Goal: Task Accomplishment & Management: Use online tool/utility

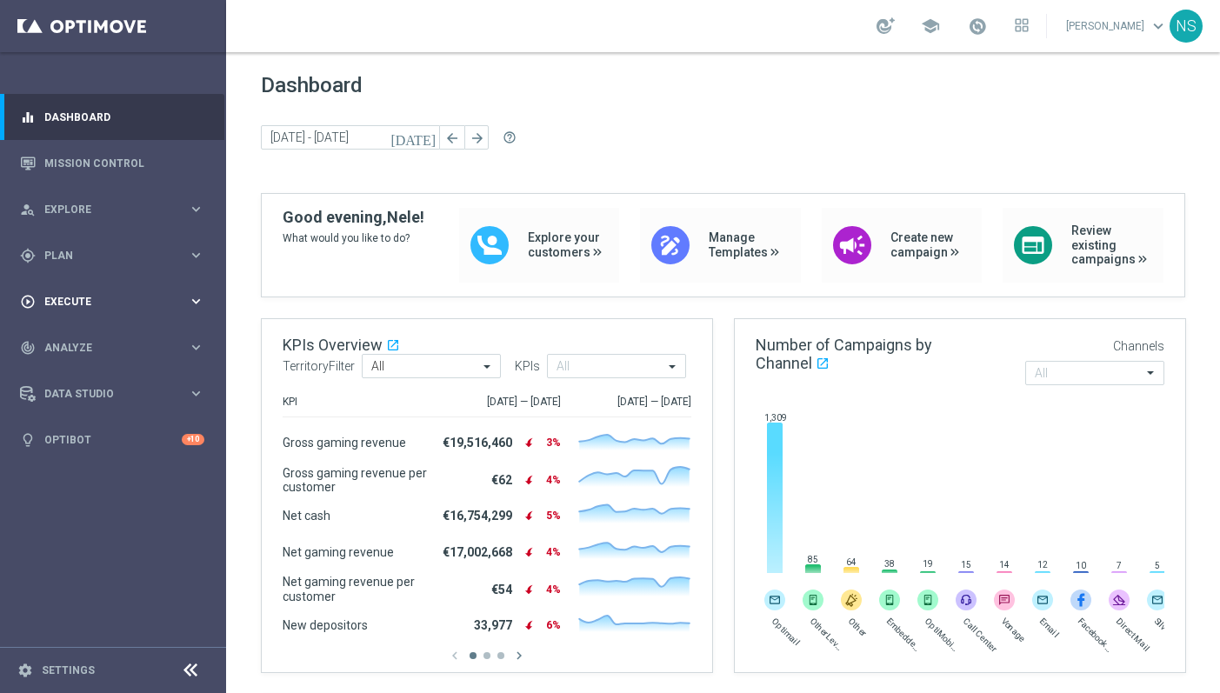
click at [89, 301] on span "Execute" at bounding box center [115, 301] width 143 height 10
click at [102, 336] on link "Campaign Builder" at bounding box center [113, 337] width 136 height 14
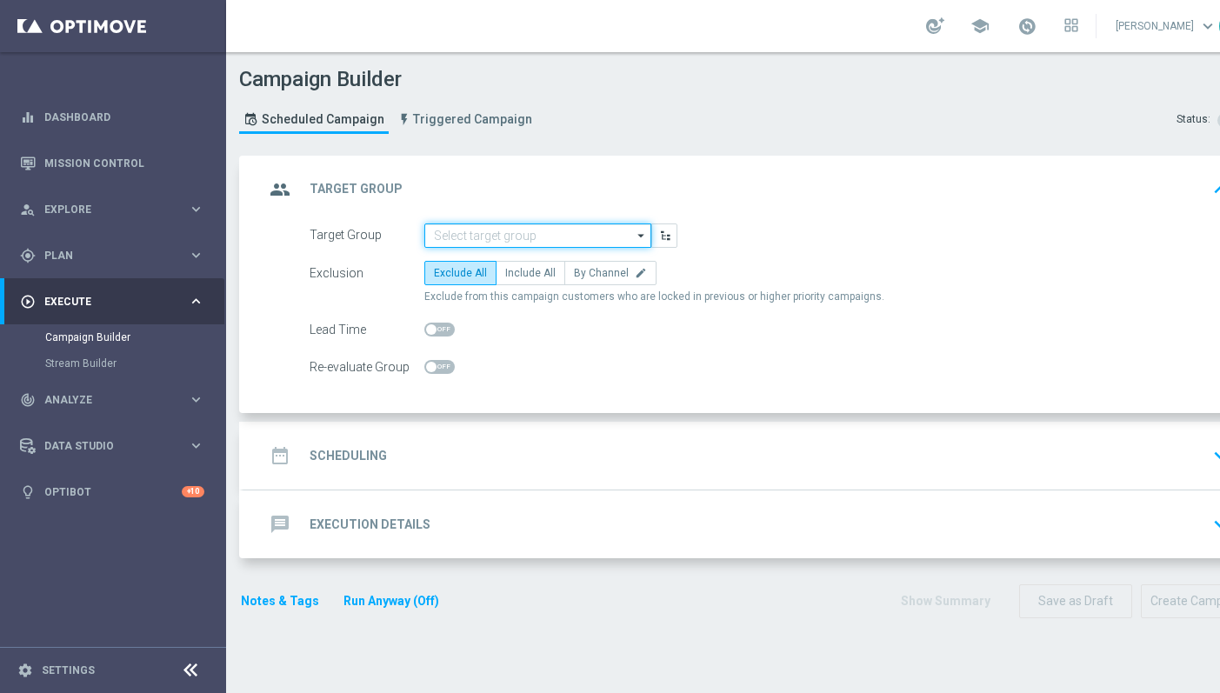
click at [529, 233] on input at bounding box center [537, 235] width 227 height 24
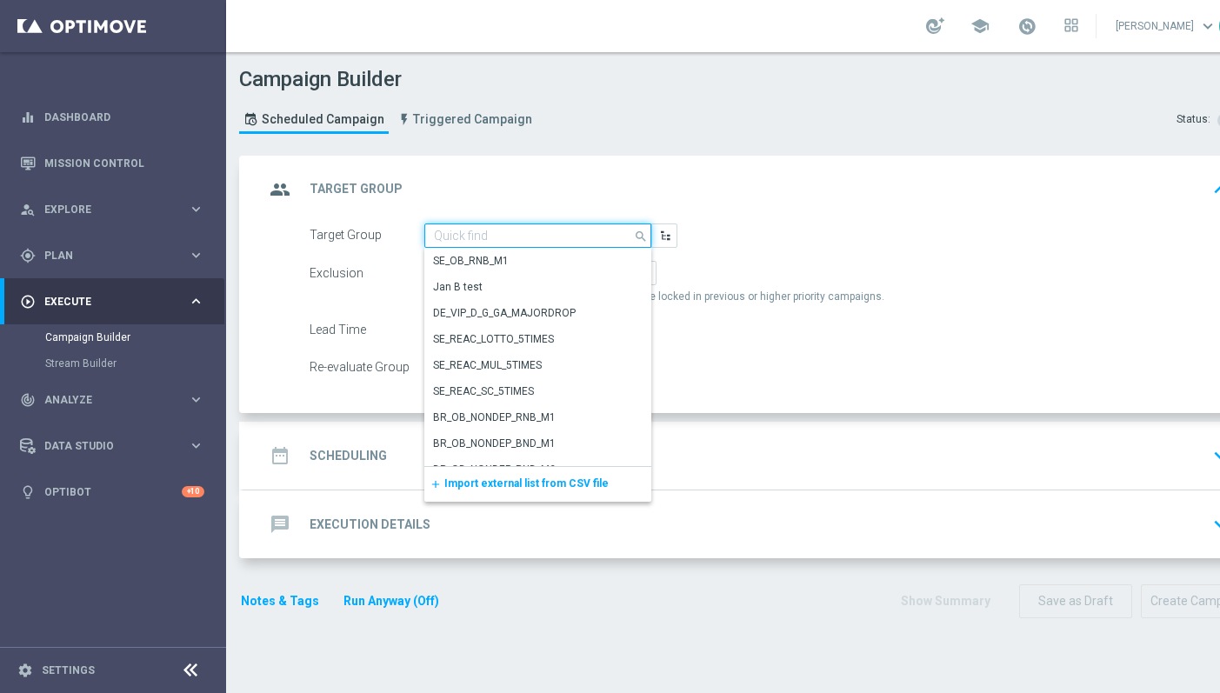
paste input "de_EMT_VIP_EM_TAC_MIX__25_OCTOBERFEST_250923"
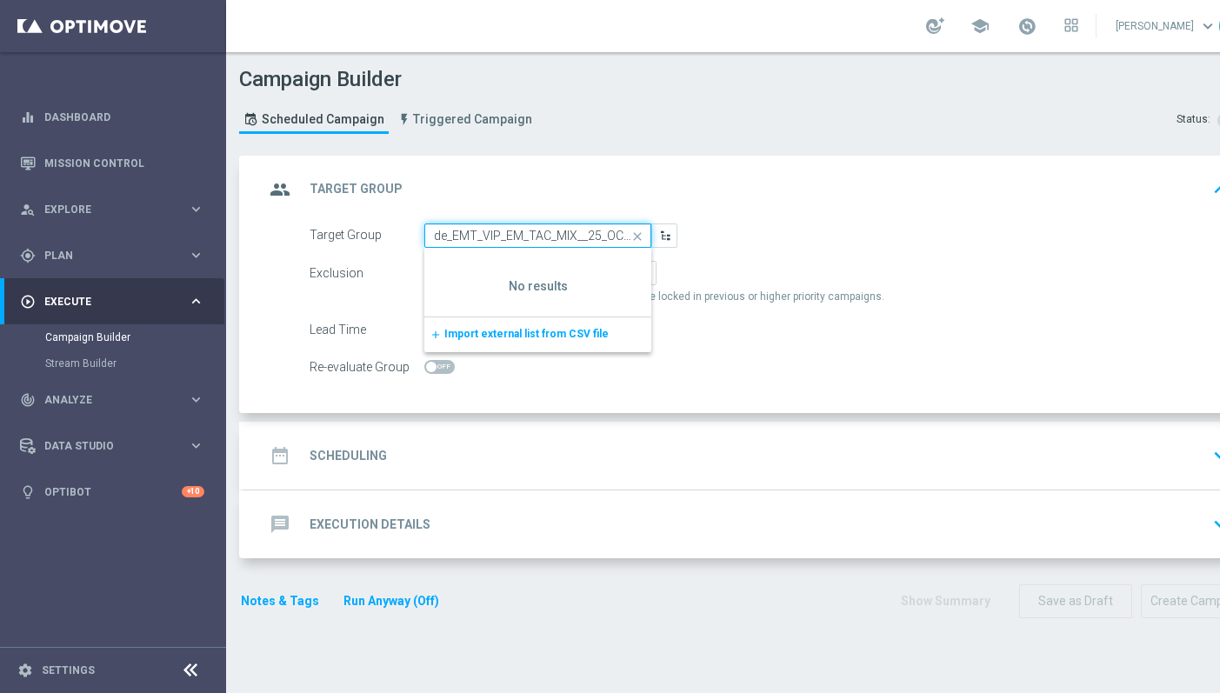
click at [493, 229] on input "de_EMT_VIP_EM_TAC_MIX__25_OCTOBERFEST_250923" at bounding box center [537, 235] width 227 height 24
paste input "TGT_VIP_EM_TAC_GM__LIVECASINO"
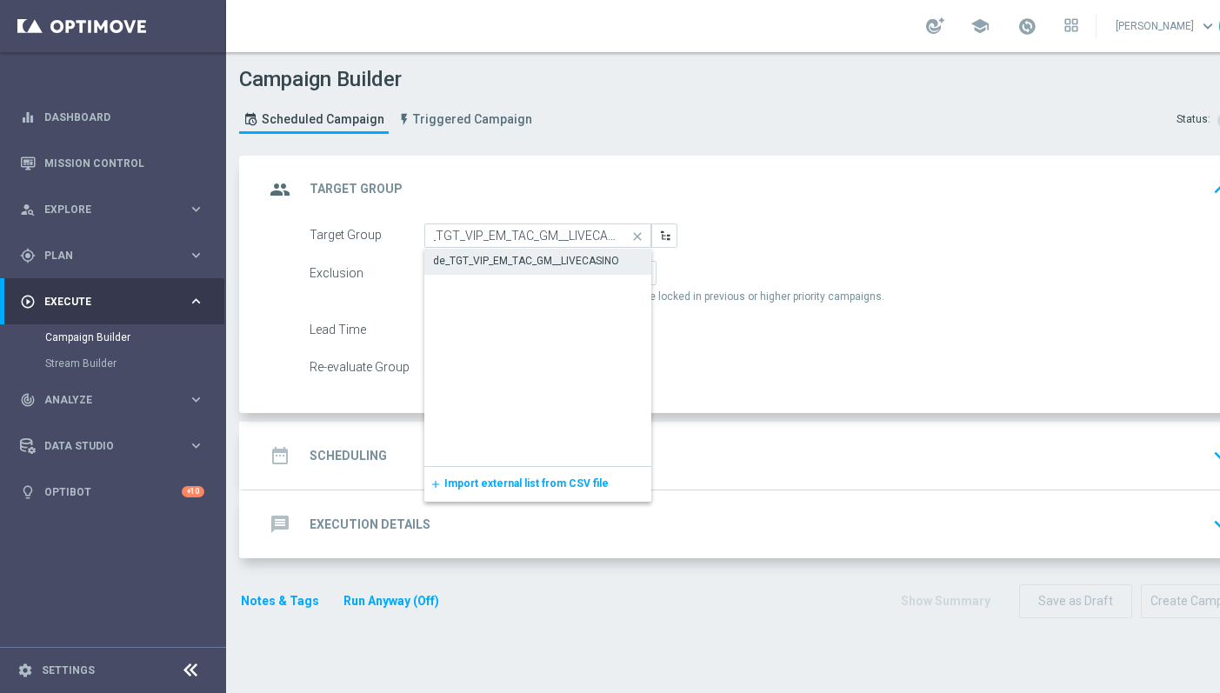
click at [497, 264] on div "de_TGT_VIP_EM_TAC_GM__LIVECASINO" at bounding box center [526, 261] width 186 height 16
type input "de_TGT_VIP_EM_TAC_GM__LIVECASINO"
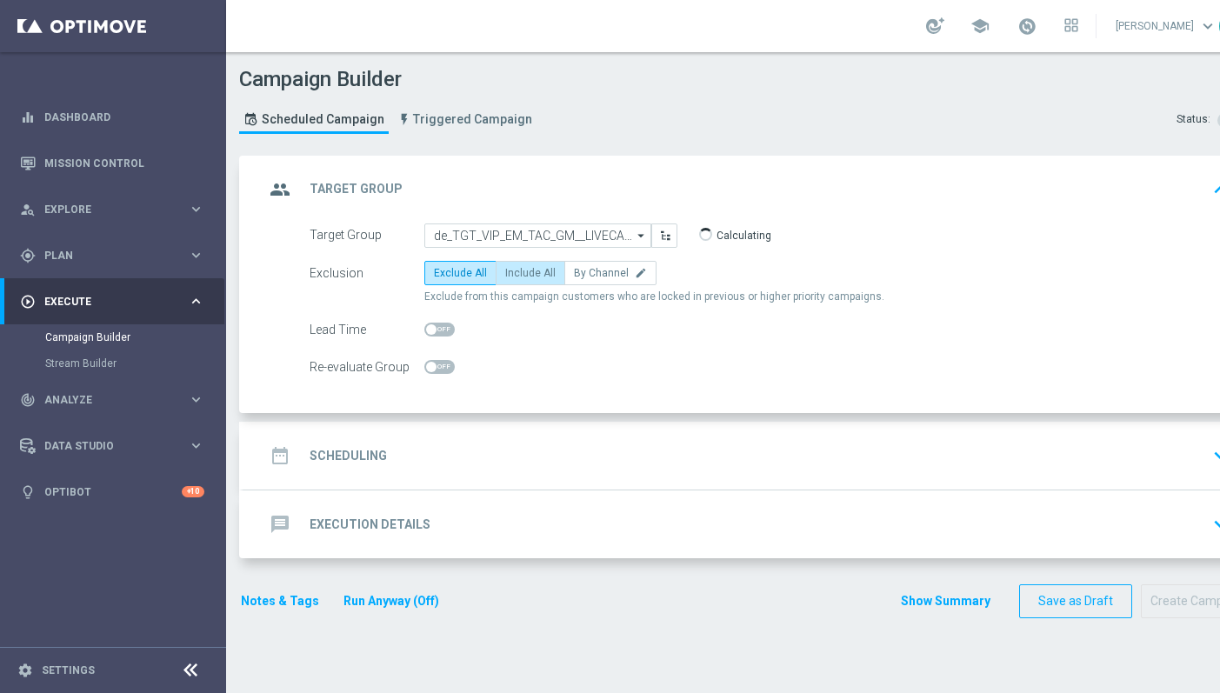
click at [514, 274] on span "Include All" at bounding box center [530, 273] width 50 height 12
click at [514, 274] on input "Include All" at bounding box center [510, 275] width 11 height 11
radio input "true"
click at [431, 455] on div "date_range Scheduling keyboard_arrow_down" at bounding box center [749, 455] width 971 height 33
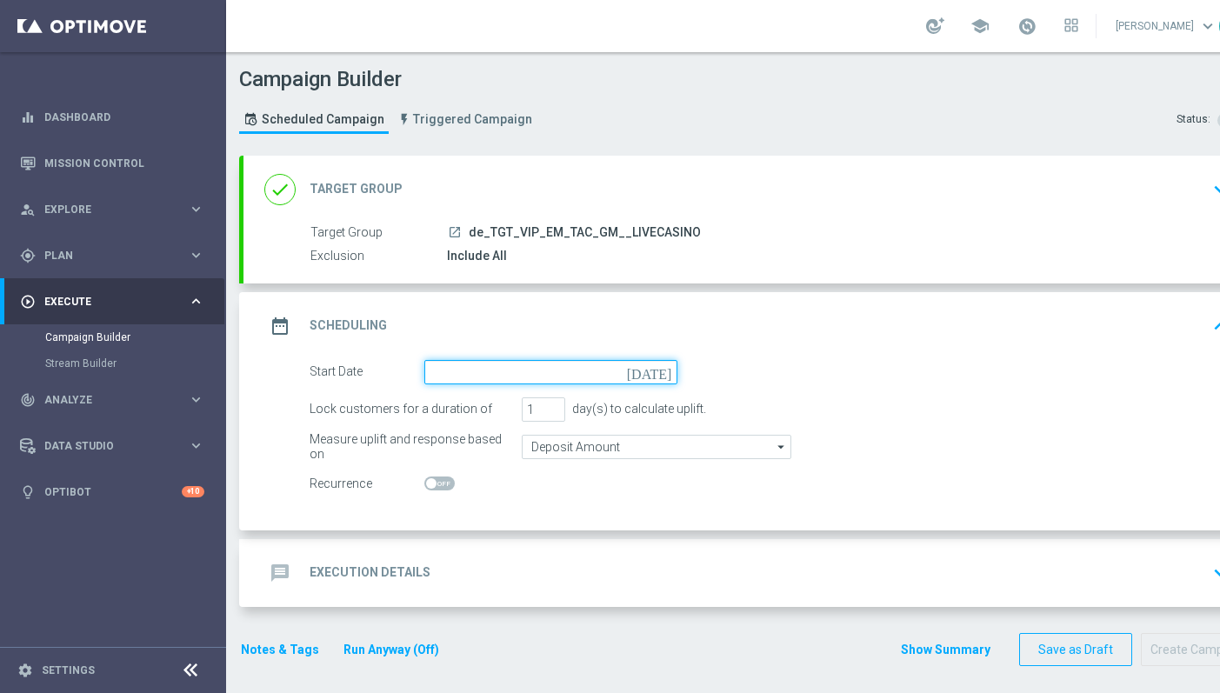
click at [461, 375] on input at bounding box center [550, 372] width 253 height 24
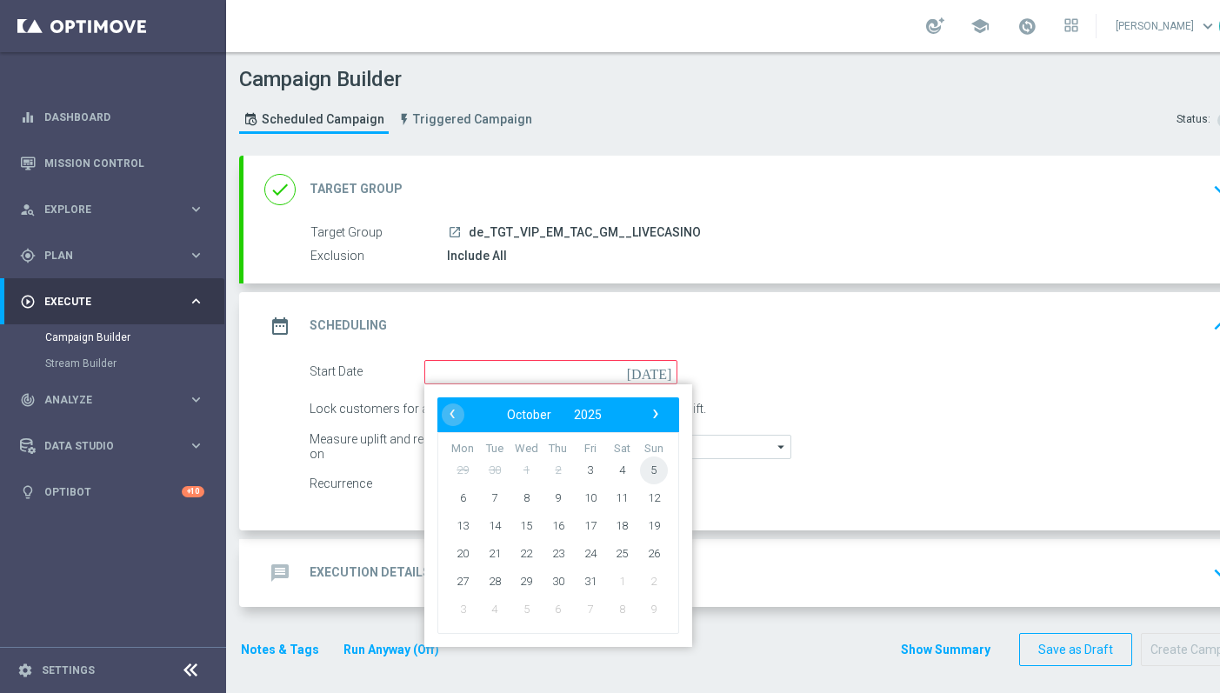
click at [652, 469] on span "5" at bounding box center [654, 470] width 28 height 28
type input "05 Oct 2025"
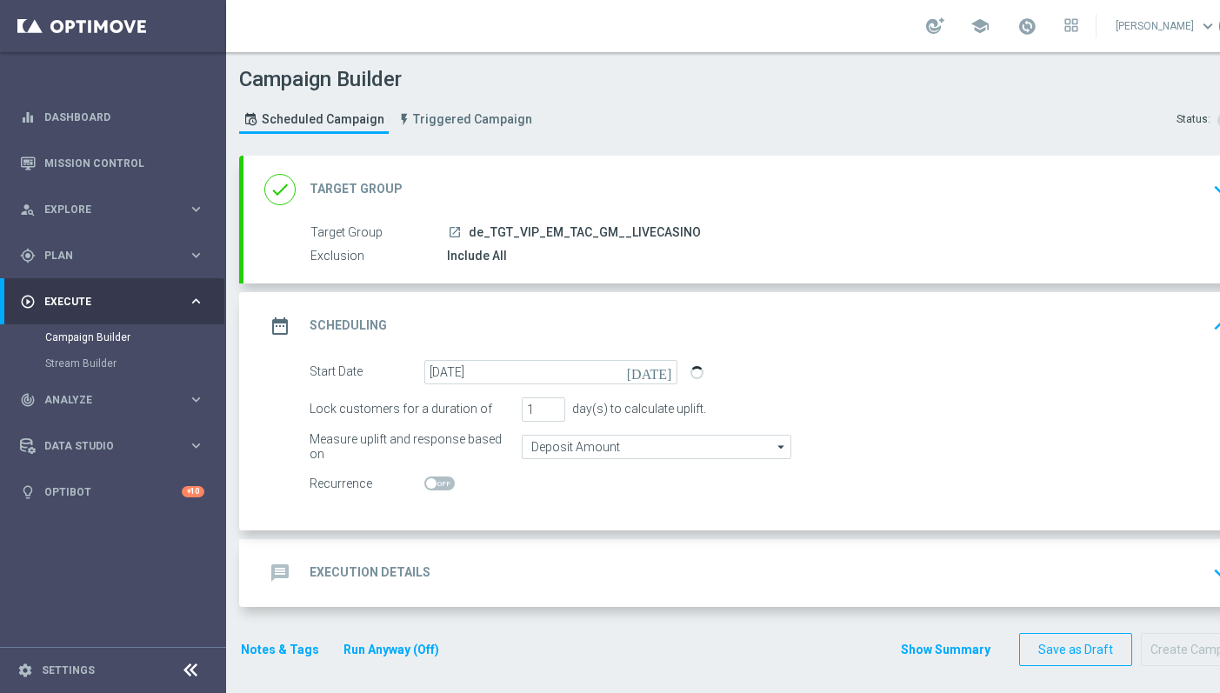
click at [416, 587] on div "message Execution Details" at bounding box center [347, 572] width 166 height 31
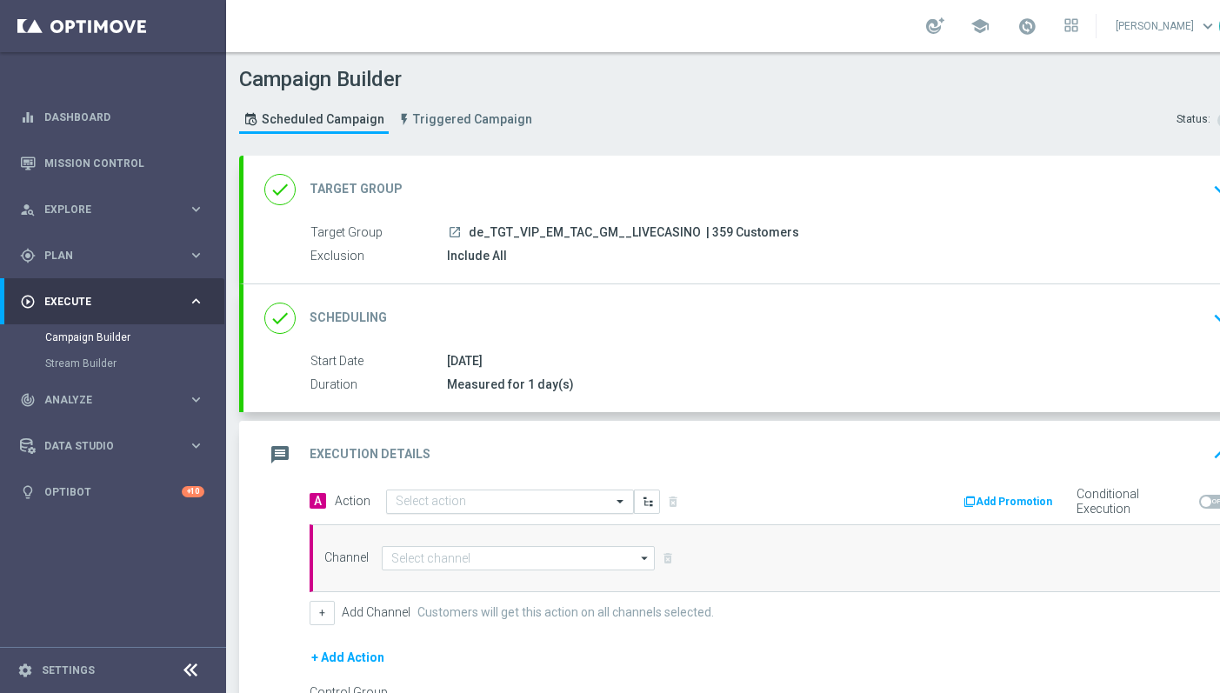
click at [516, 500] on input "text" at bounding box center [493, 502] width 194 height 15
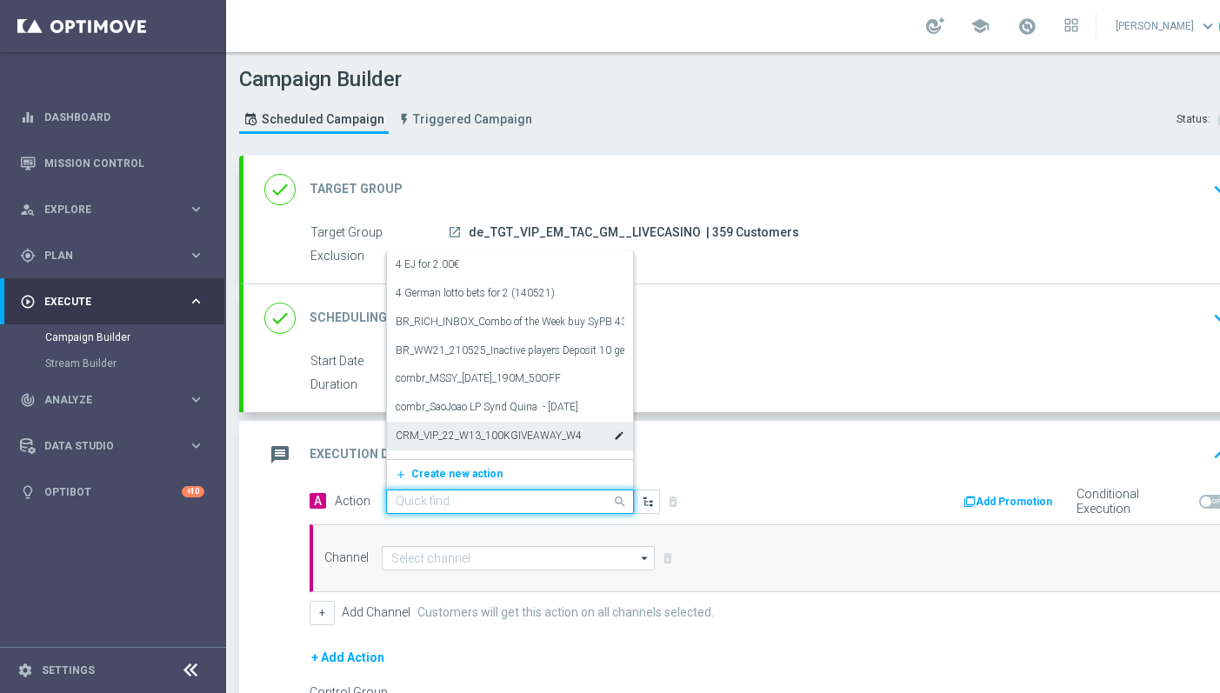
paste input "CRM_VIP_25_W38_Octoberfest_LIVE_CASINO_OFFER"
type input "CRM_VIP_25_W38_Octoberfest_LIVE_CASINO_OFFER"
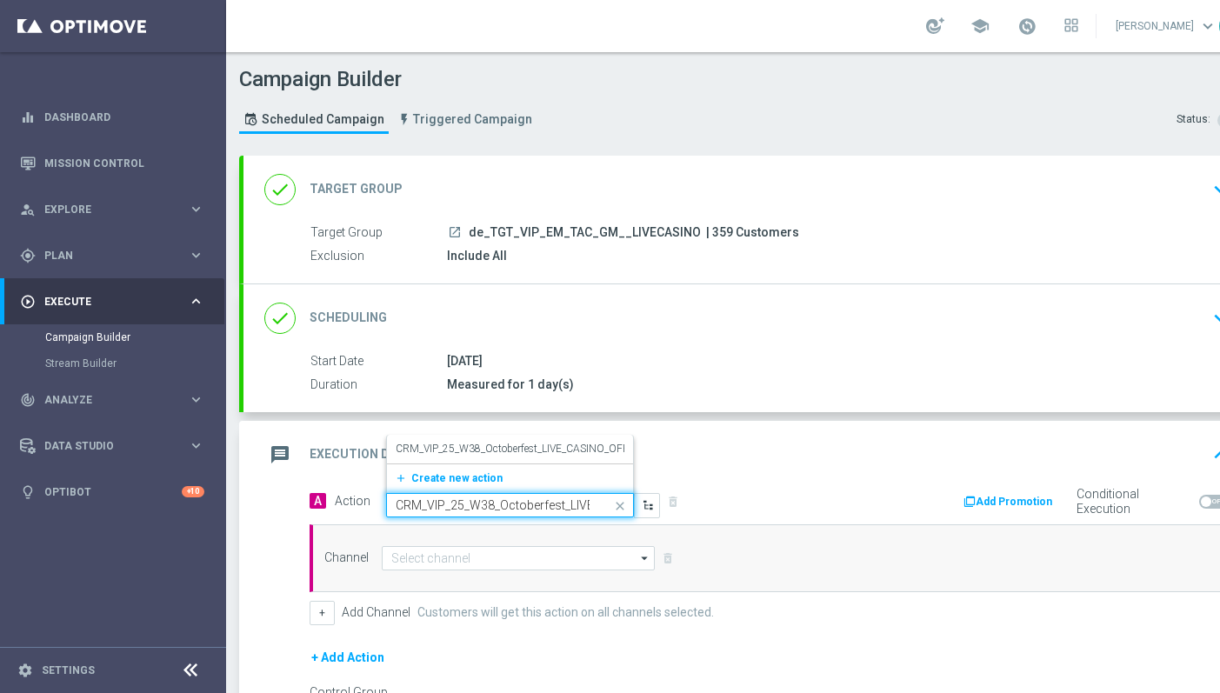
scroll to position [0, 91]
click at [471, 449] on label "CRM_VIP_25_W38_Octoberfest_LIVE_CASINO_OFFER" at bounding box center [519, 449] width 246 height 15
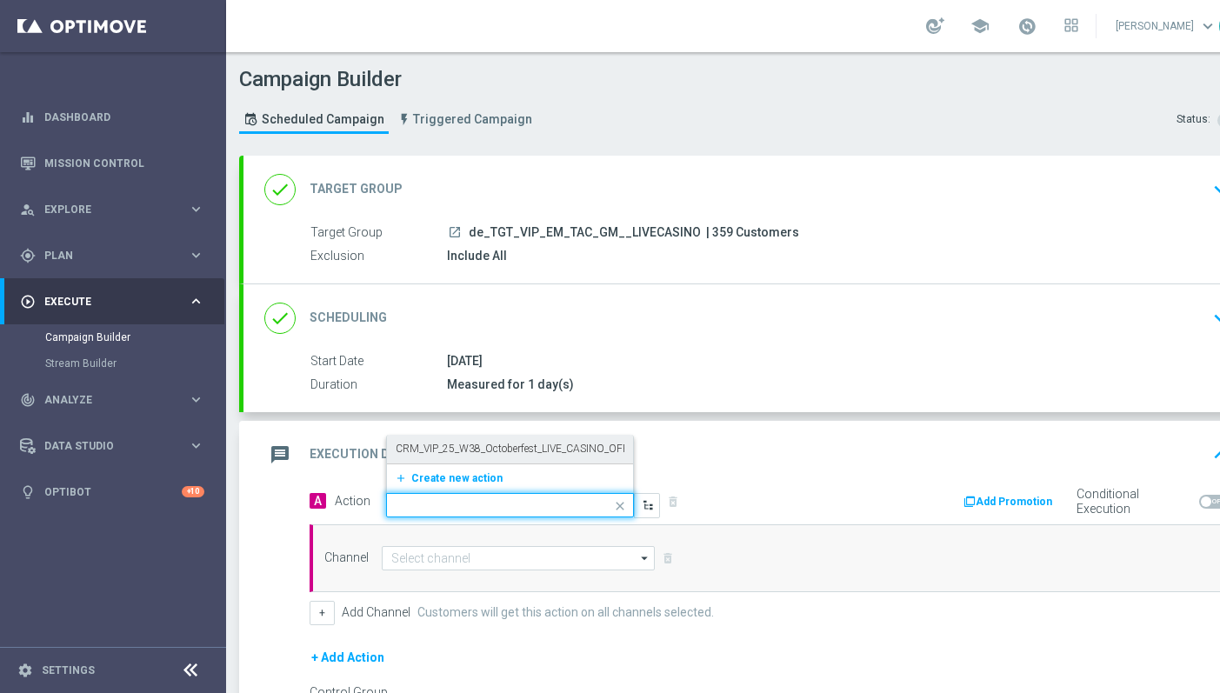
scroll to position [0, 0]
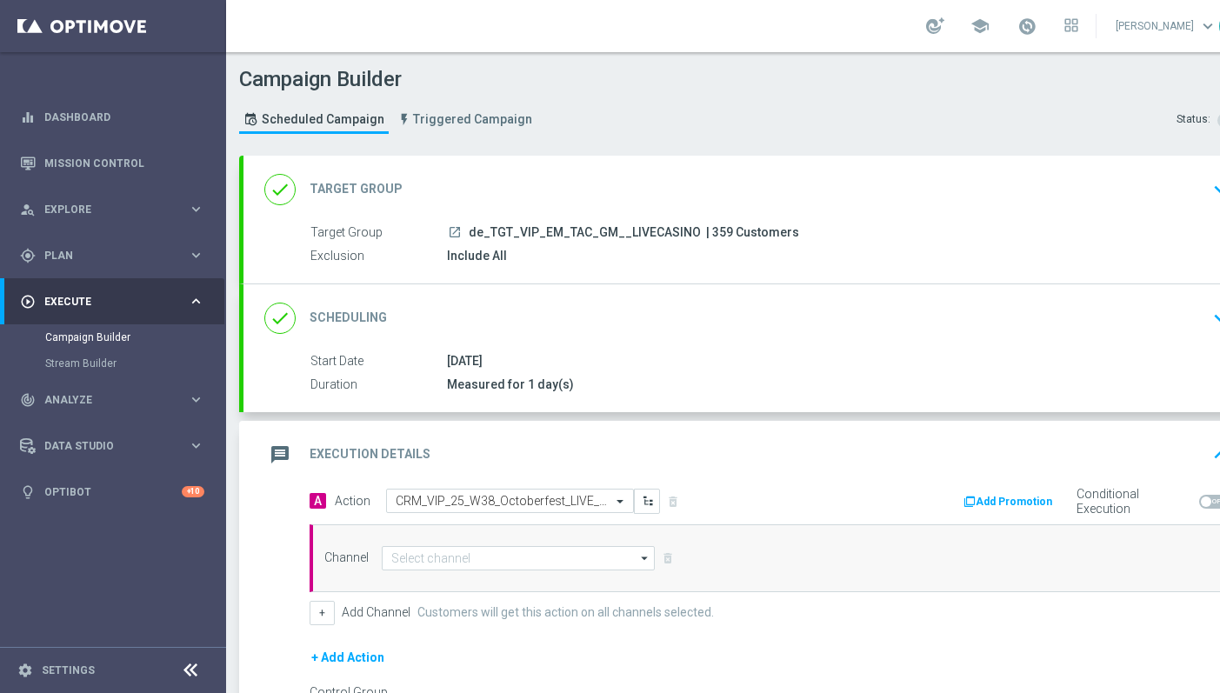
click at [471, 577] on div "Channel arrow_drop_down Show Selected 0 of 26 Silverpop" at bounding box center [769, 558] width 920 height 68
click at [471, 561] on input at bounding box center [518, 558] width 273 height 24
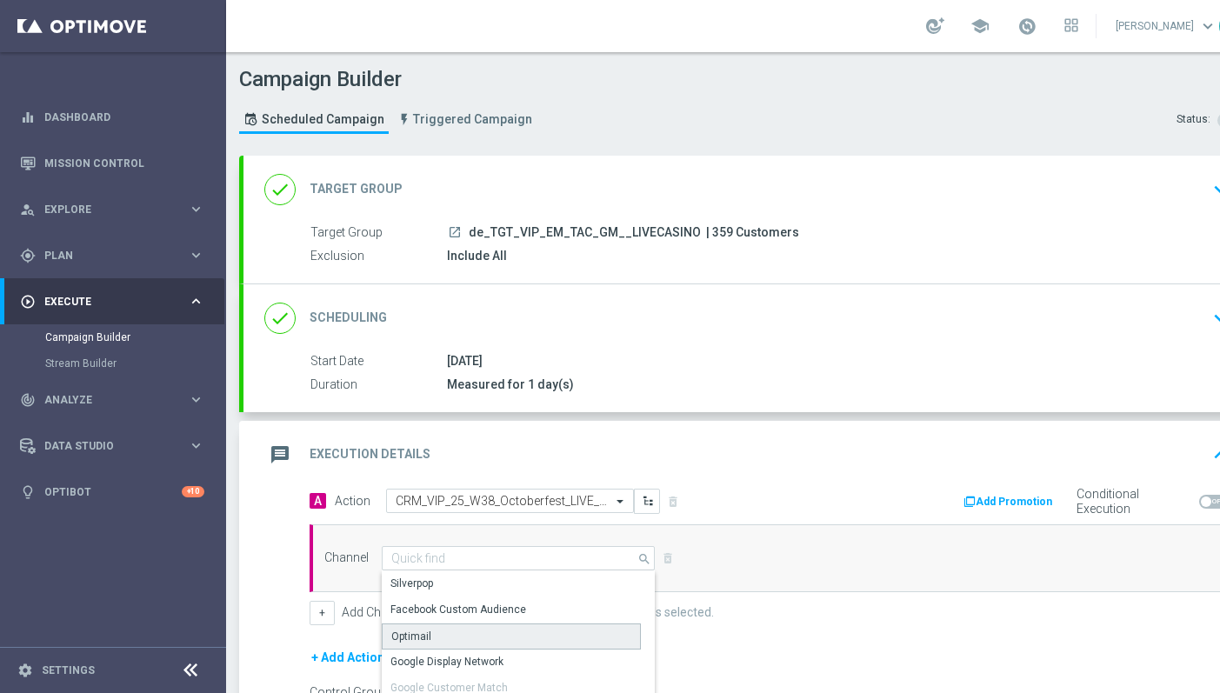
click at [476, 628] on div "Optimail" at bounding box center [511, 636] width 259 height 26
type input "Optimail"
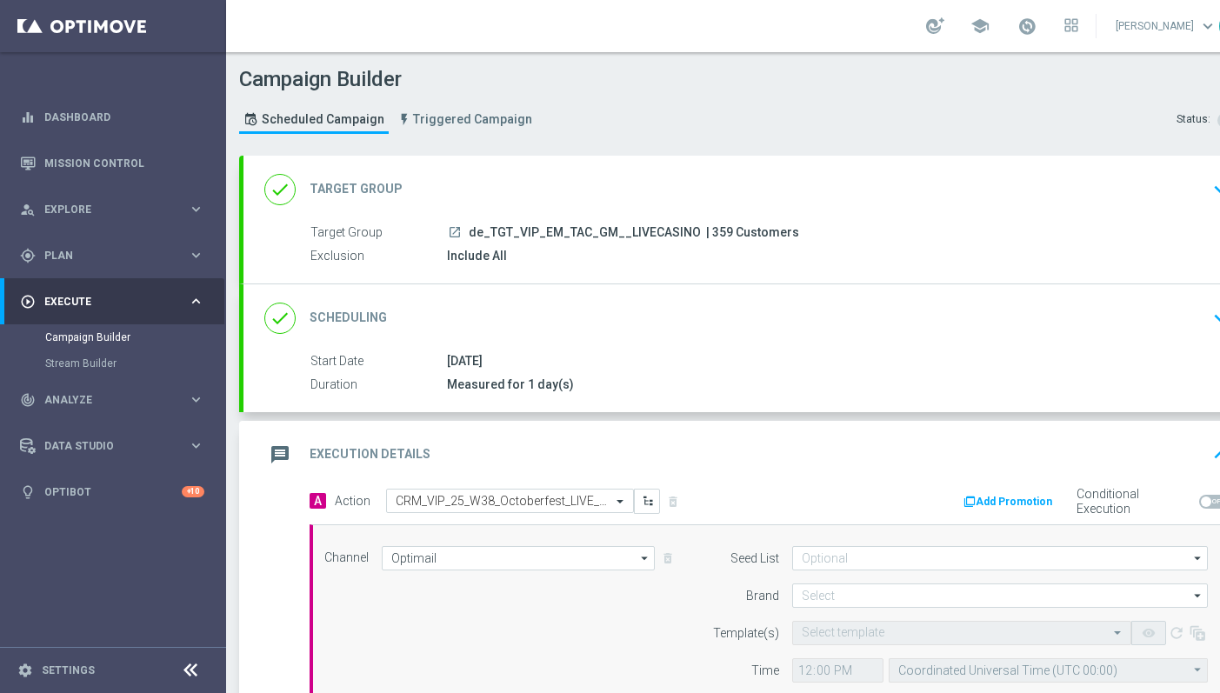
click at [839, 580] on form "Seed List arrow_drop_down Show Selected 0 of 2 (All)" at bounding box center [955, 614] width 504 height 136
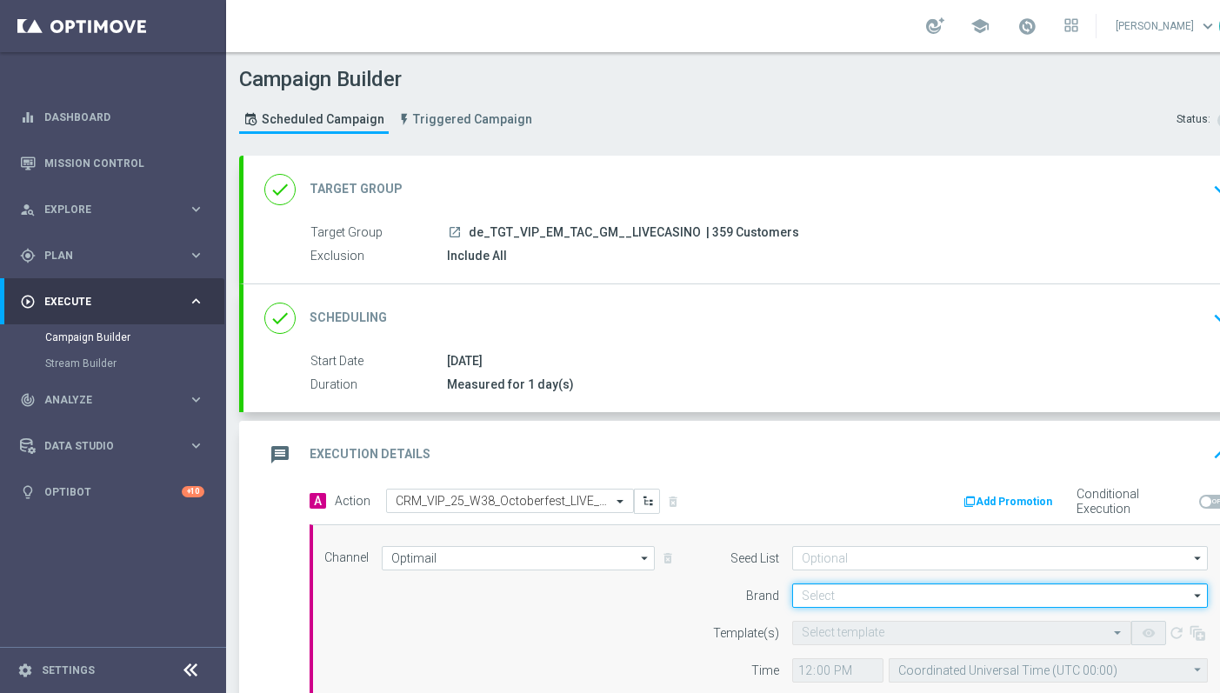
click at [839, 590] on input at bounding box center [1000, 595] width 416 height 24
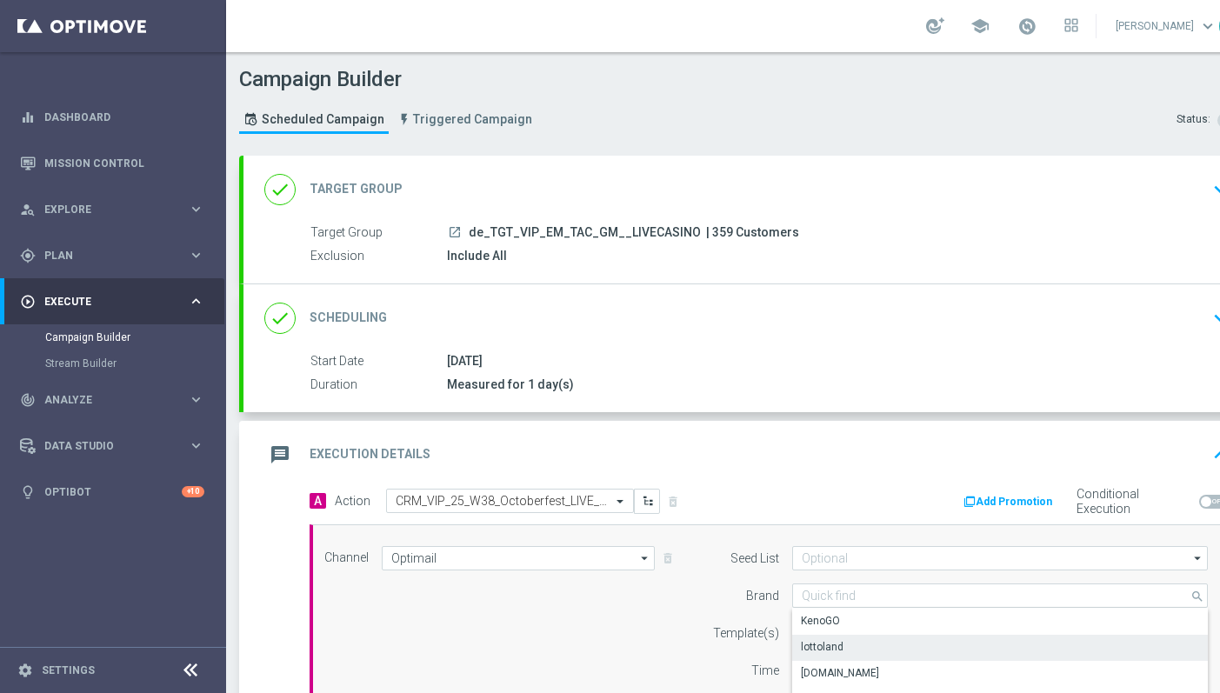
click at [838, 642] on div "lottoland" at bounding box center [822, 647] width 43 height 16
type input "lottoland"
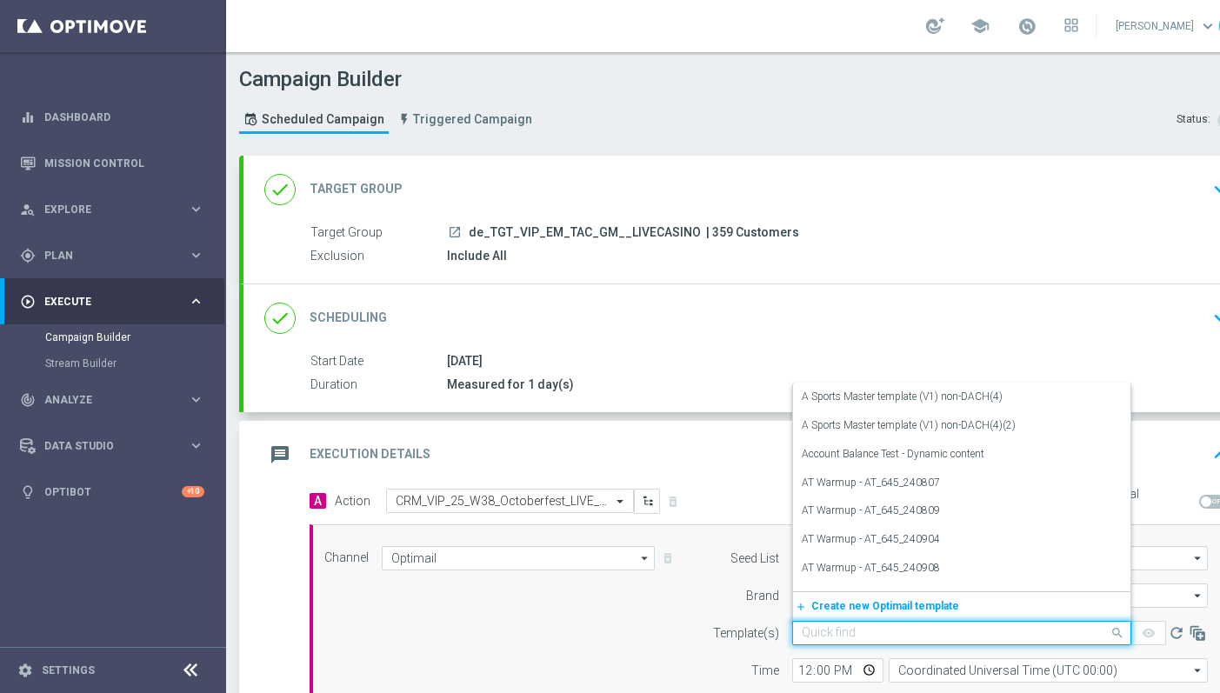
click at [836, 627] on input "text" at bounding box center [944, 633] width 285 height 15
paste input "de_EMT_VIP_EM_TAC_MIX__25_OCTOBERFEST_250923"
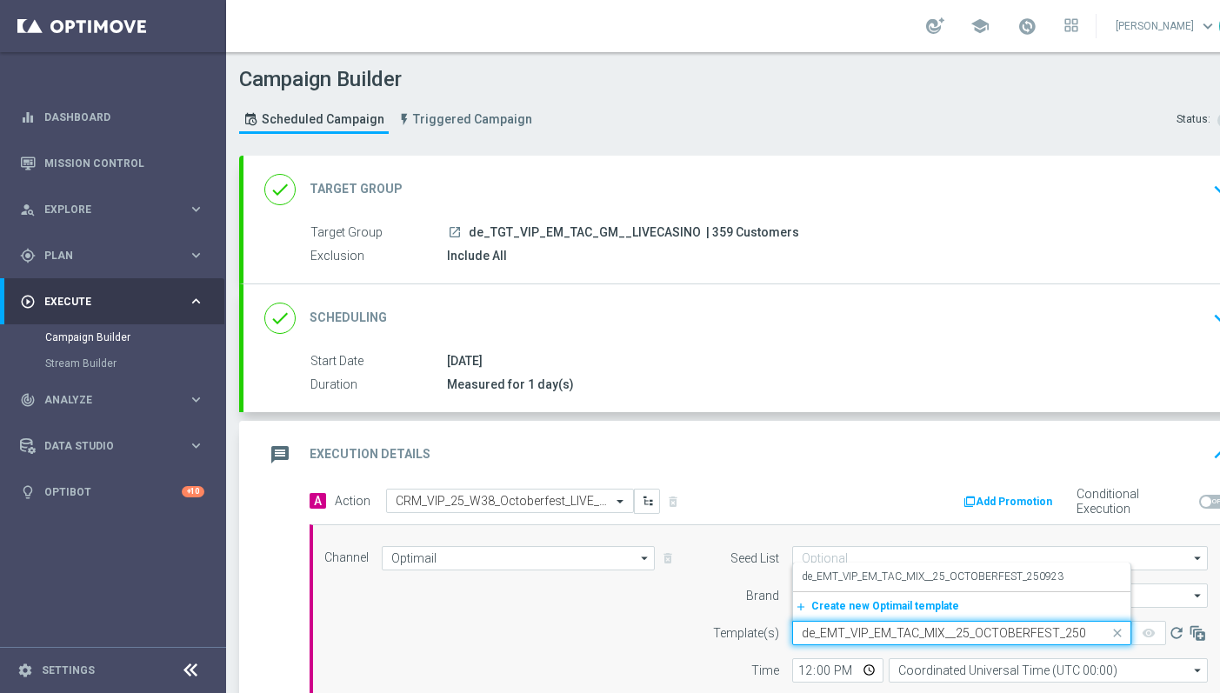
scroll to position [0, 14]
click at [837, 581] on label "de_EMT_VIP_EM_TAC_MIX__25_OCTOBERFEST_250923" at bounding box center [933, 576] width 262 height 15
type input "de_EMT_VIP_EM_TAC_MIX__25_OCTOBERFEST_250923"
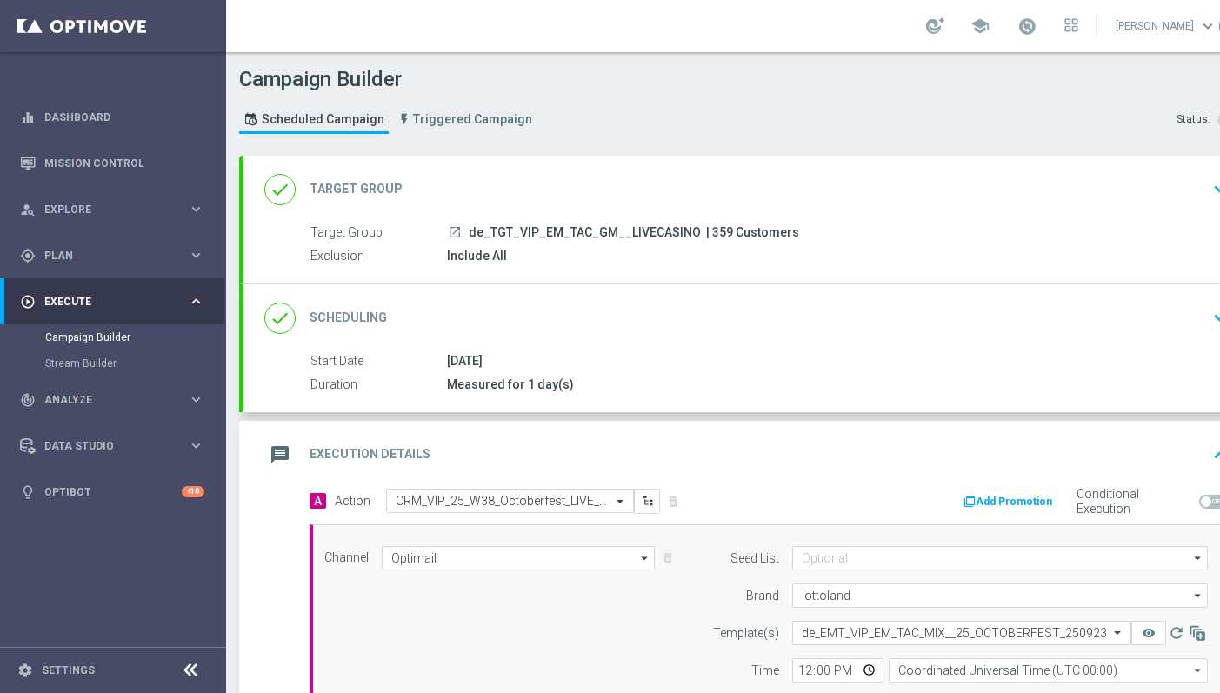
scroll to position [102, 0]
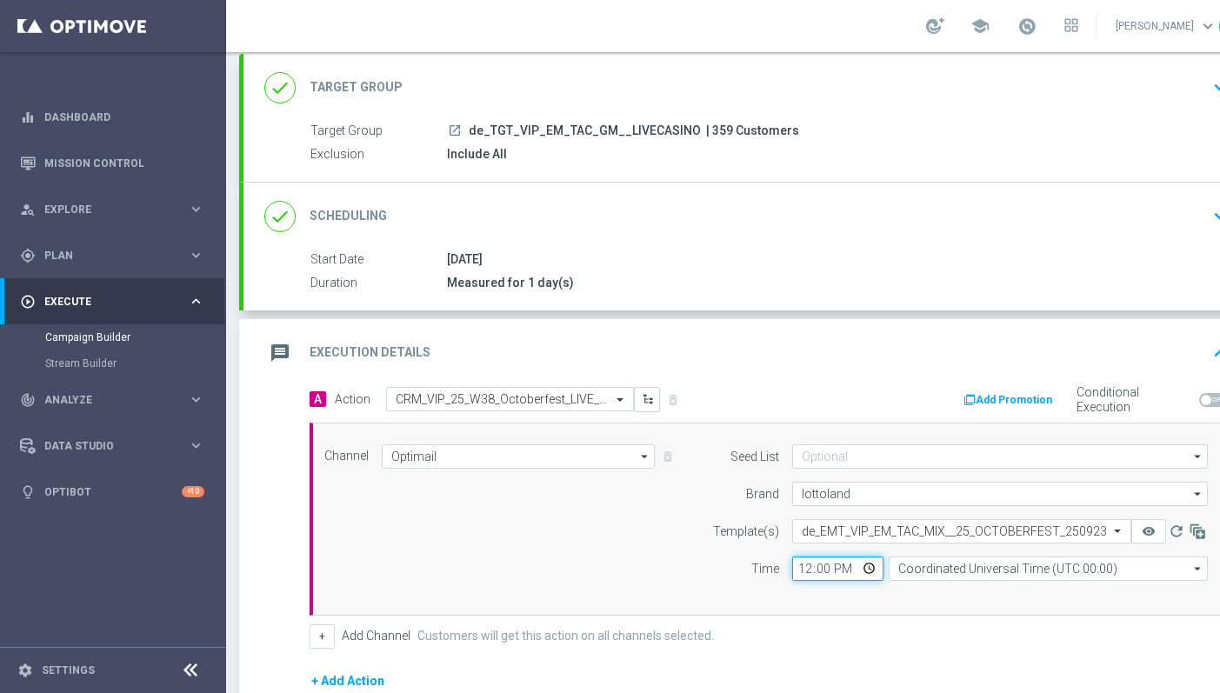
click at [803, 572] on input "12:00" at bounding box center [837, 568] width 91 height 24
type input "12:00"
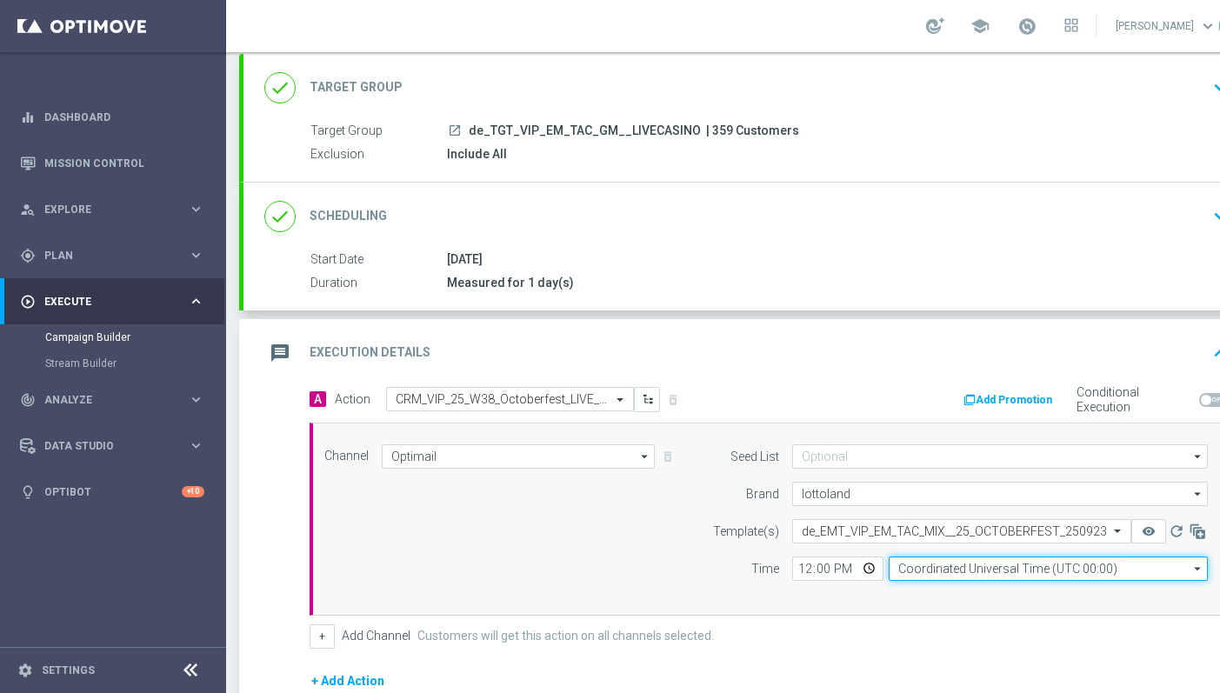
click at [962, 576] on input "Coordinated Universal Time (UTC 00:00)" at bounding box center [1047, 568] width 319 height 24
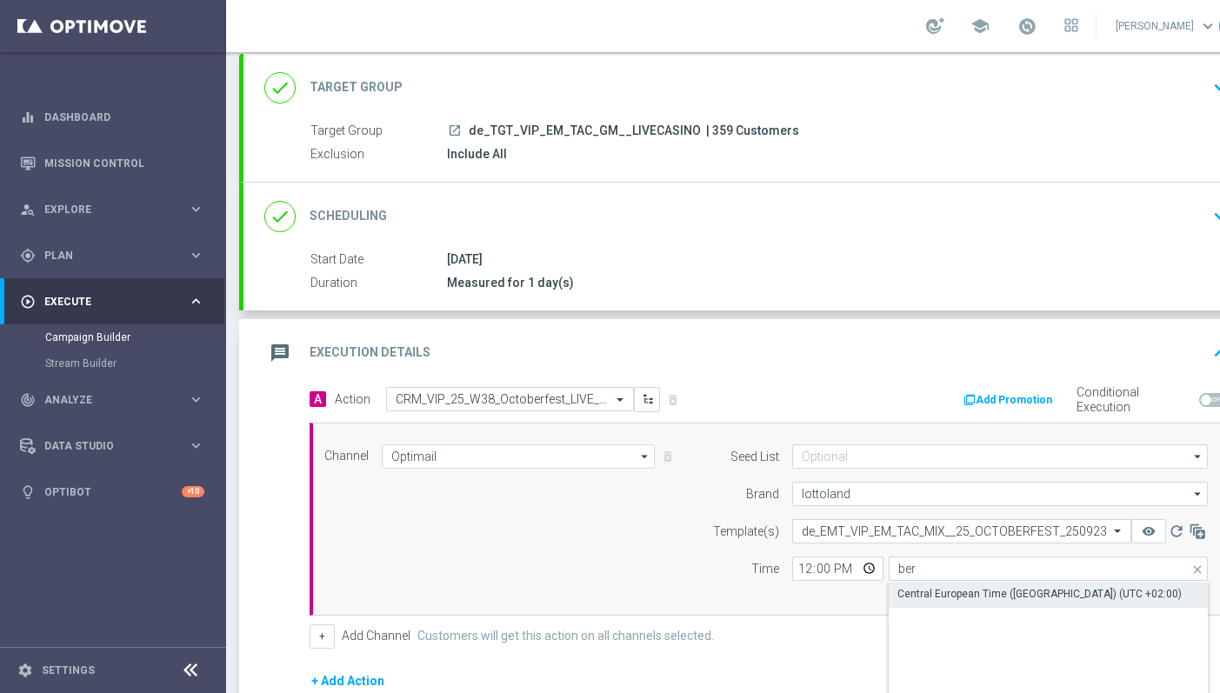
click at [961, 599] on div "Central European Time (Berlin) (UTC +02:00)" at bounding box center [1039, 594] width 284 height 16
type input "Central European Time (Berlin) (UTC +02:00)"
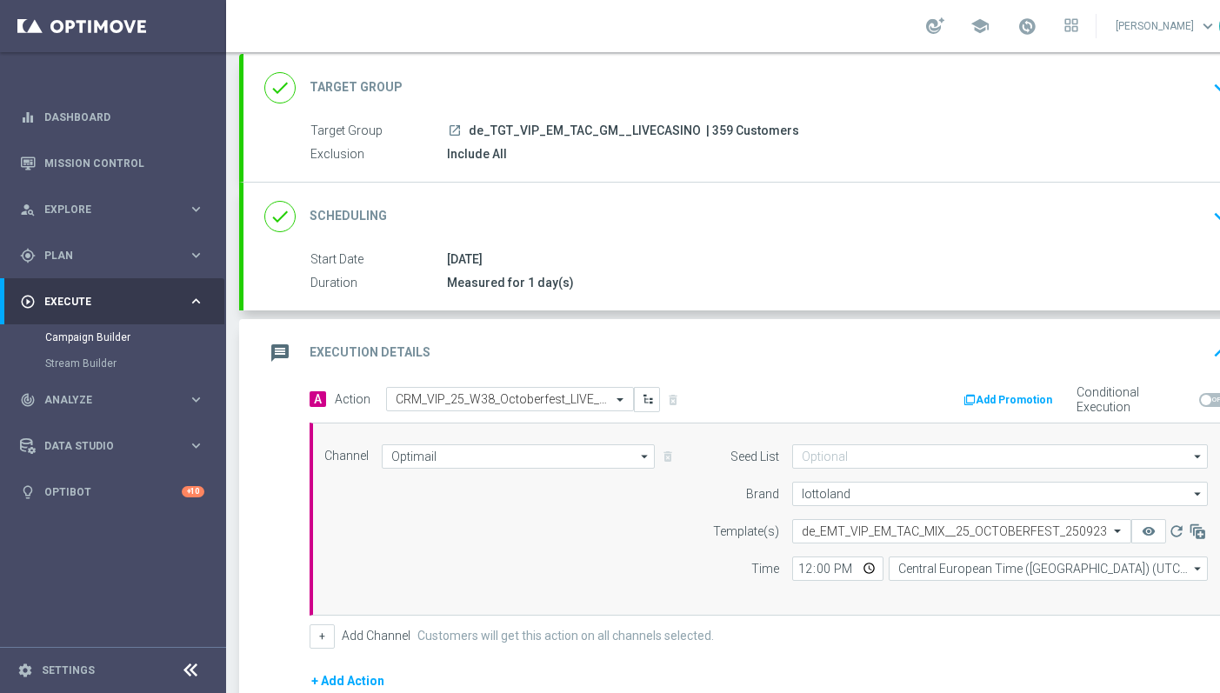
scroll to position [332, 0]
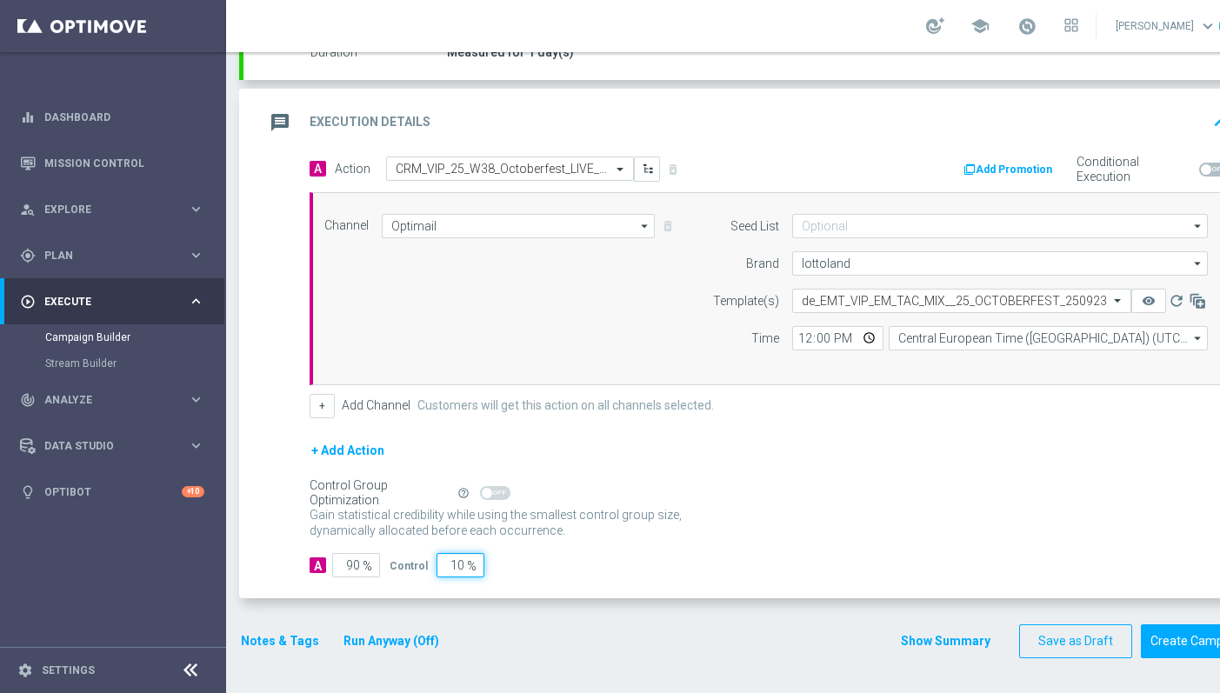
drag, startPoint x: 444, startPoint y: 562, endPoint x: 599, endPoint y: 562, distance: 154.7
click at [599, 562] on div "A 90 % Control 10 %" at bounding box center [769, 565] width 920 height 24
type input "0"
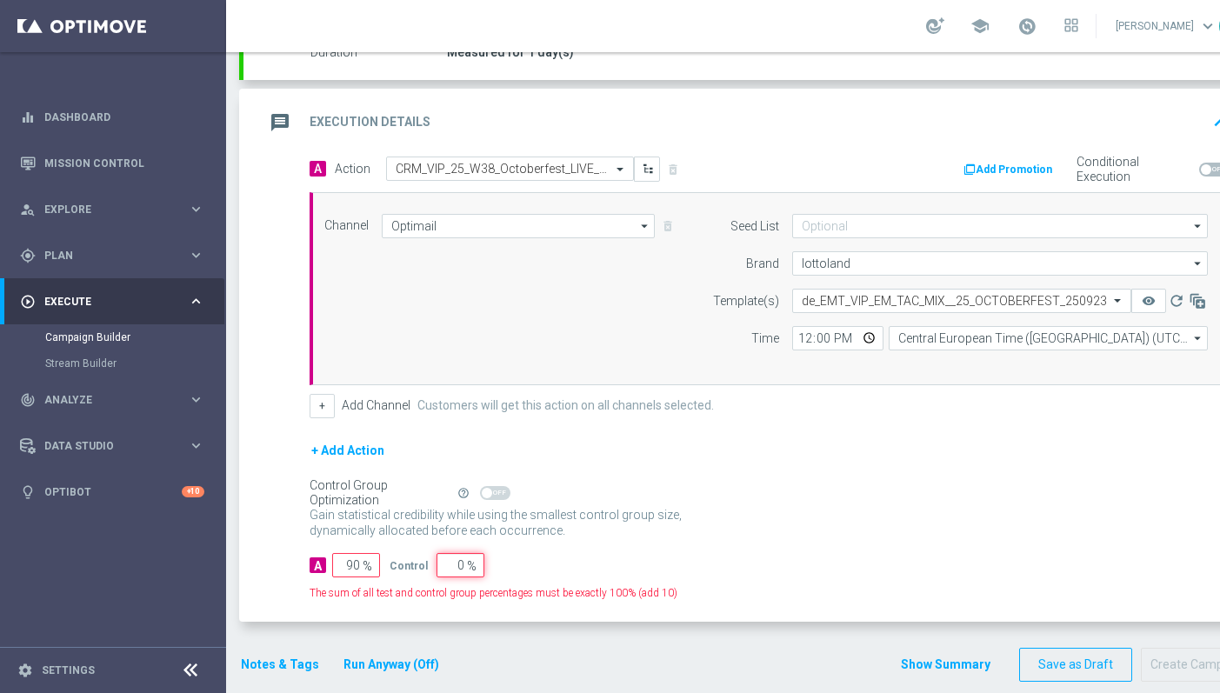
type input "100"
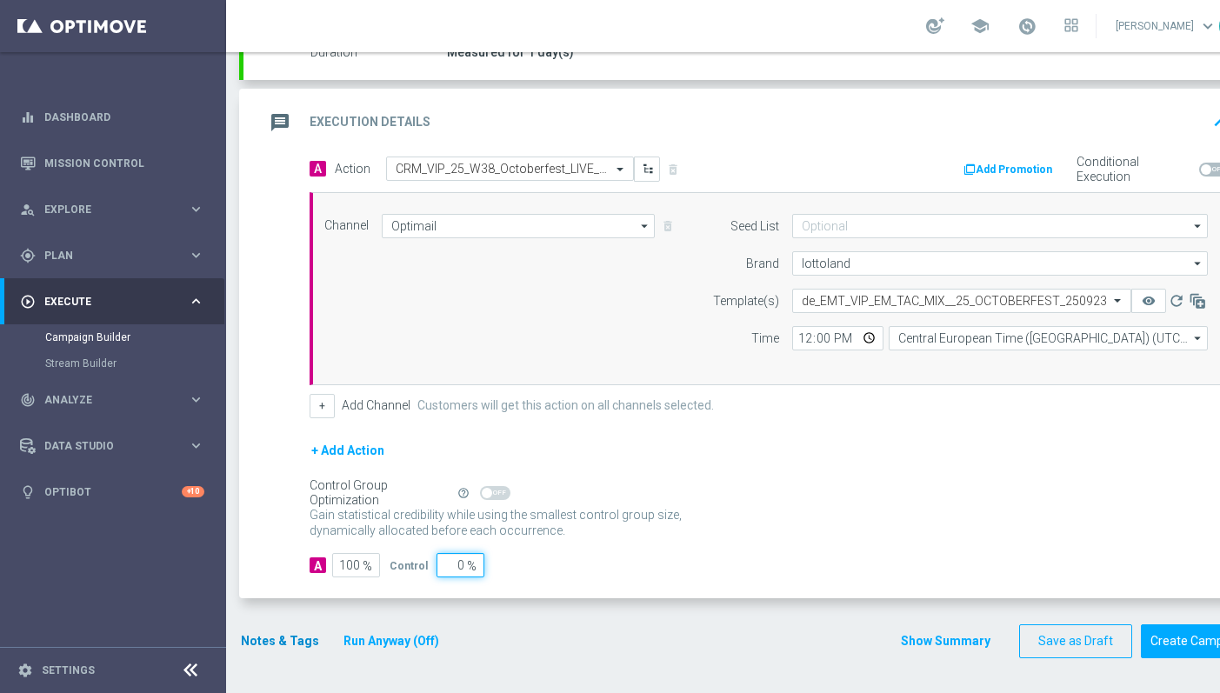
type input "0"
click at [287, 642] on button "Notes & Tags" at bounding box center [280, 641] width 82 height 22
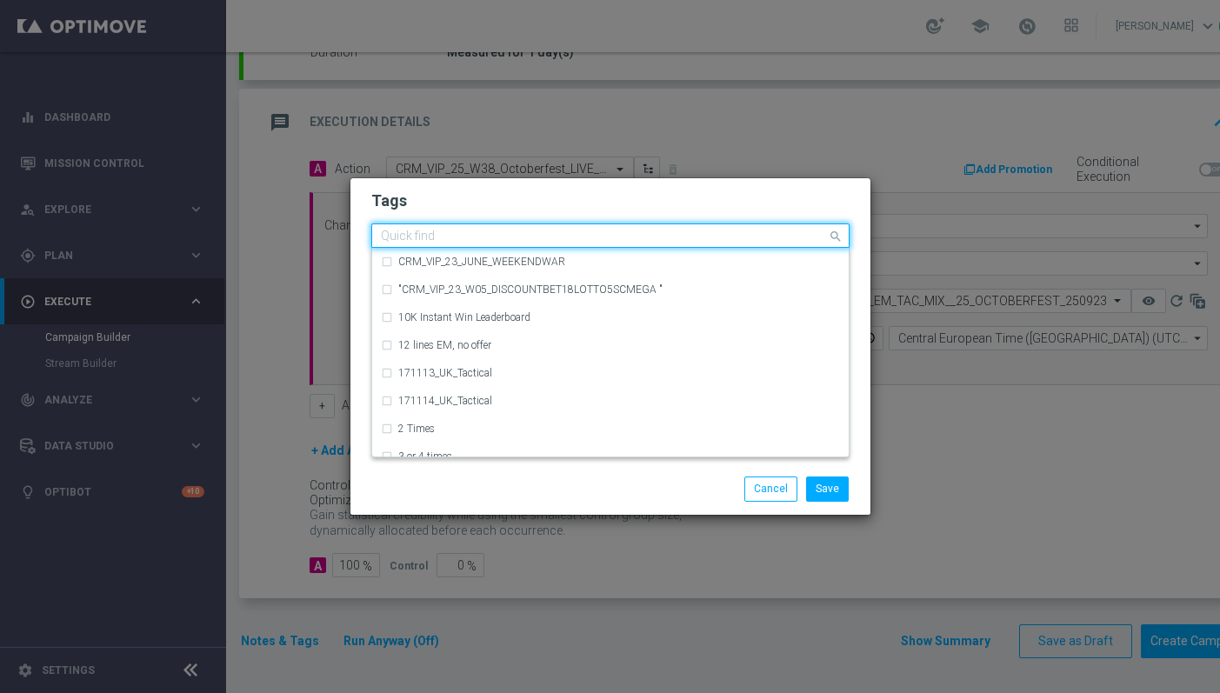
click at [548, 236] on input "text" at bounding box center [604, 237] width 446 height 15
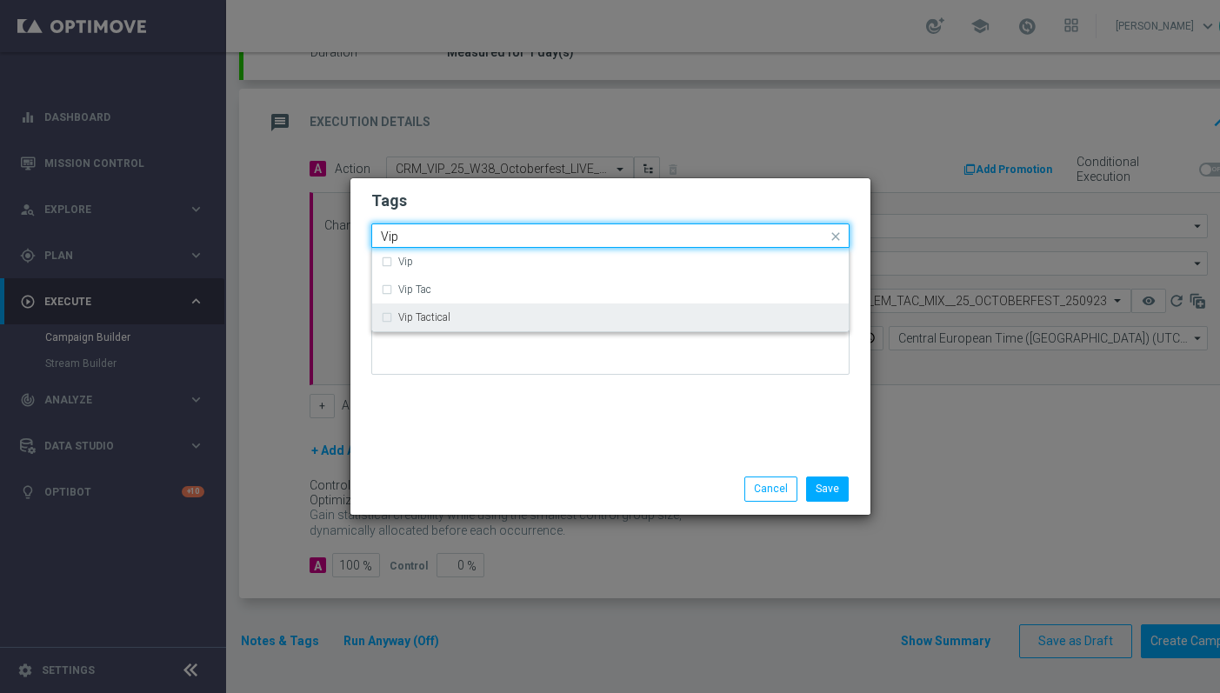
click at [539, 320] on div "Vip Tactical" at bounding box center [619, 317] width 442 height 10
type input "Vip"
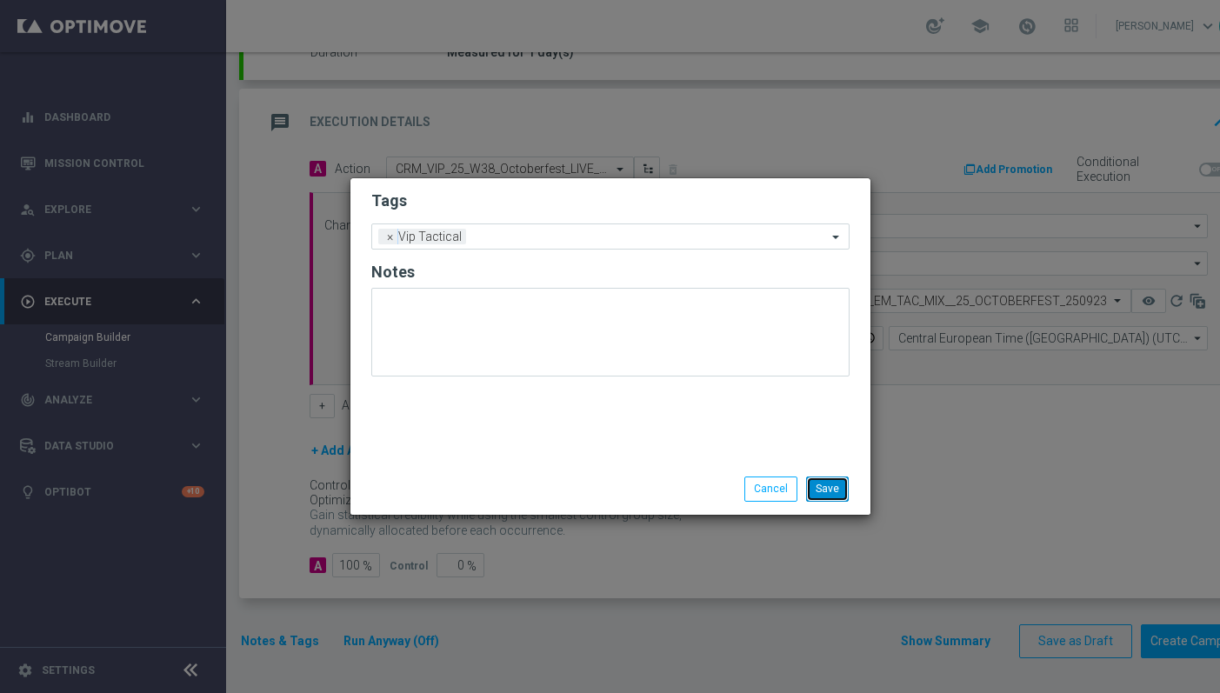
click at [822, 489] on button "Save" at bounding box center [827, 488] width 43 height 24
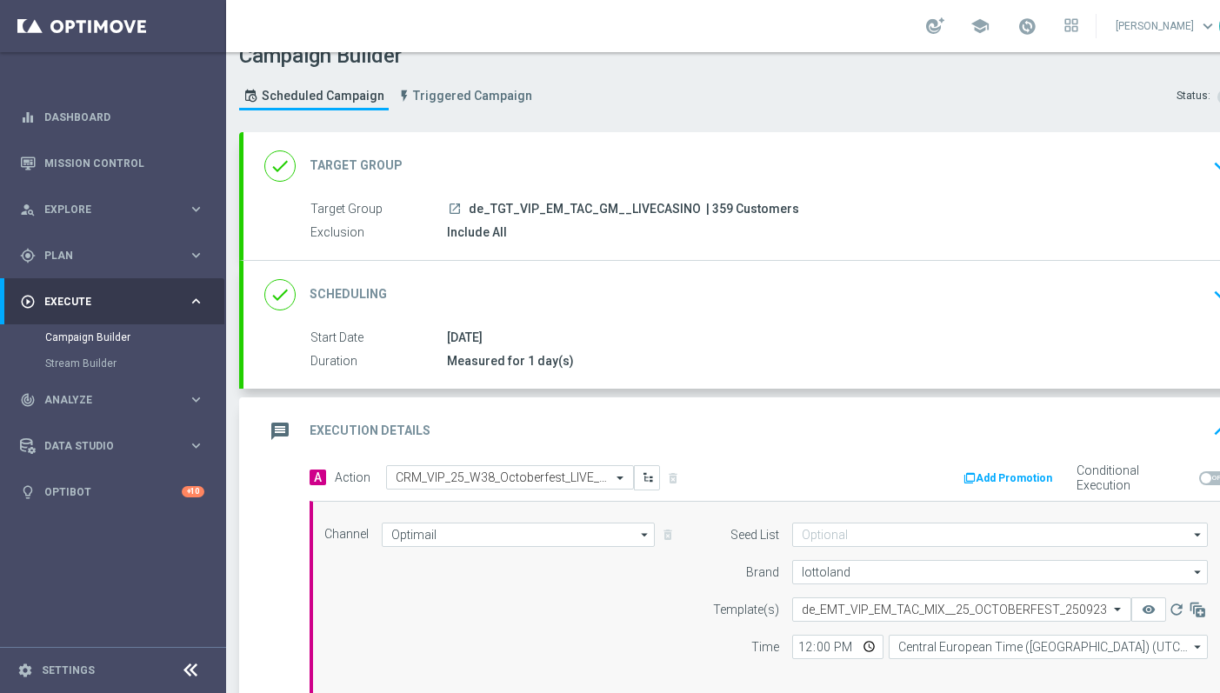
scroll to position [0, 0]
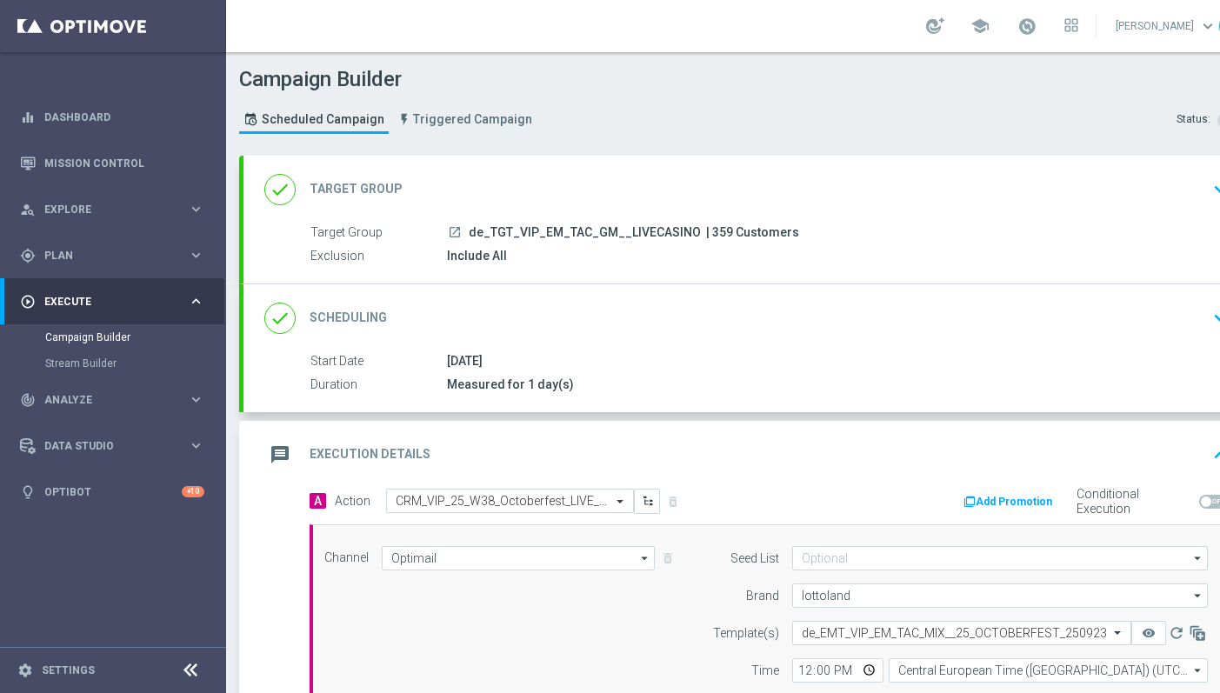
click at [713, 230] on span "| 359 Customers" at bounding box center [752, 233] width 93 height 16
copy span "359"
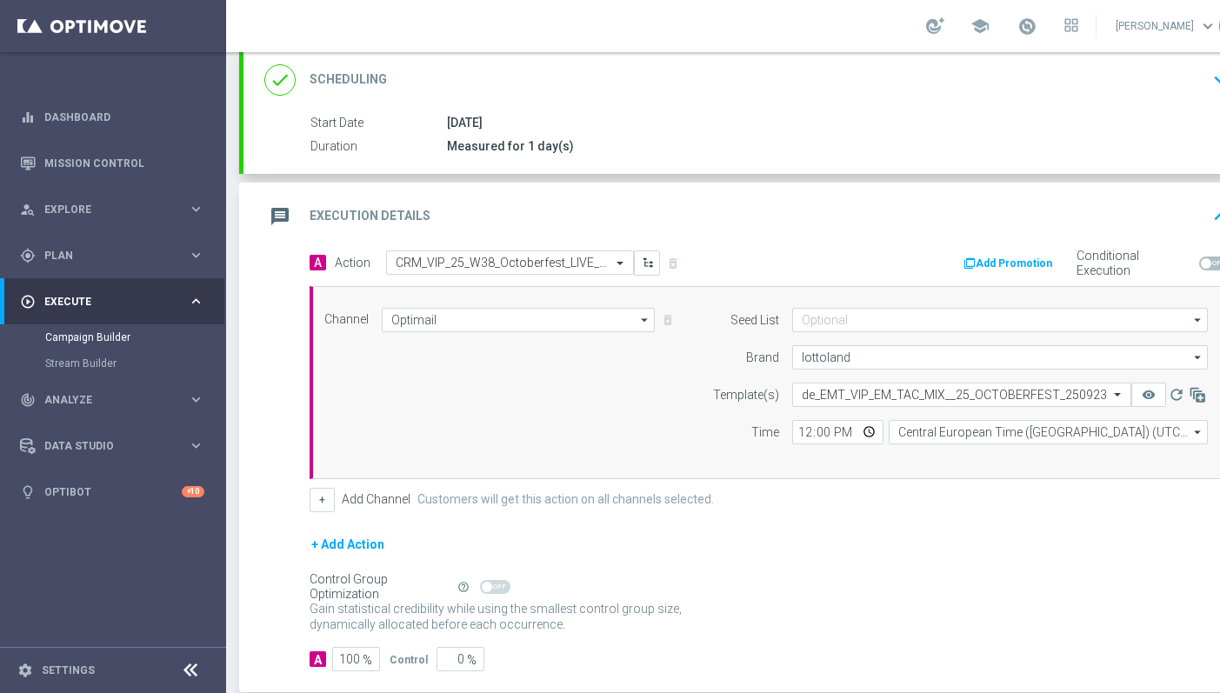
scroll to position [332, 0]
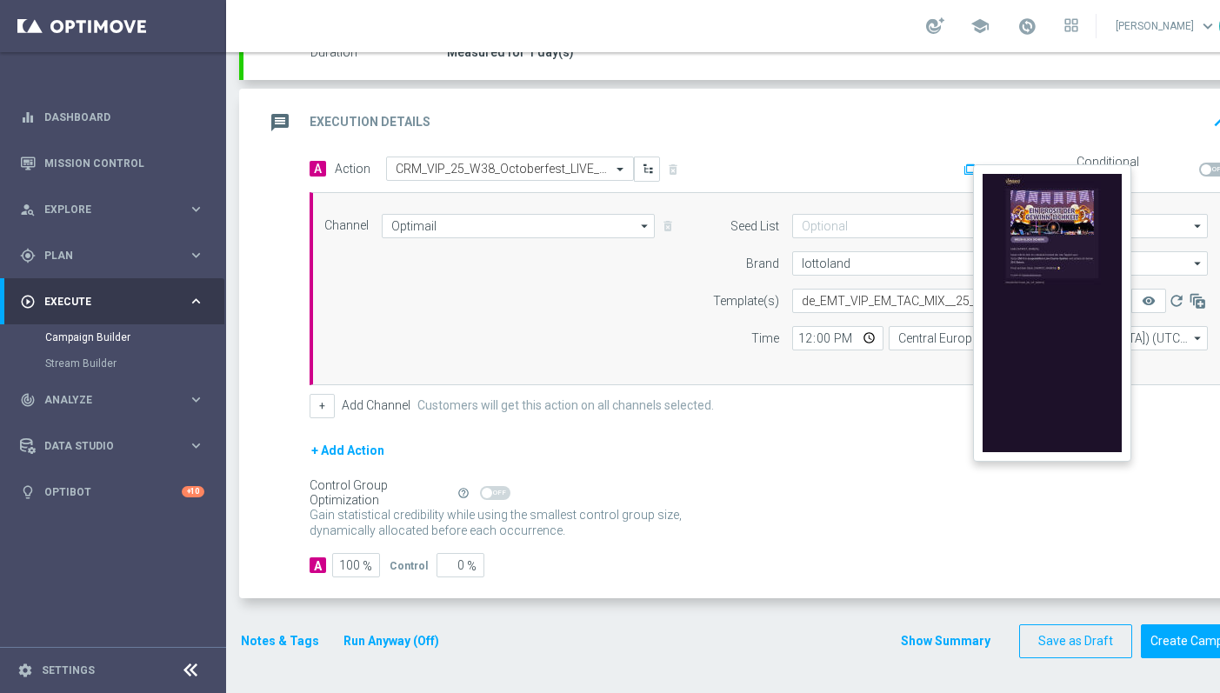
click at [1148, 292] on button "remove_red_eye" at bounding box center [1148, 301] width 35 height 24
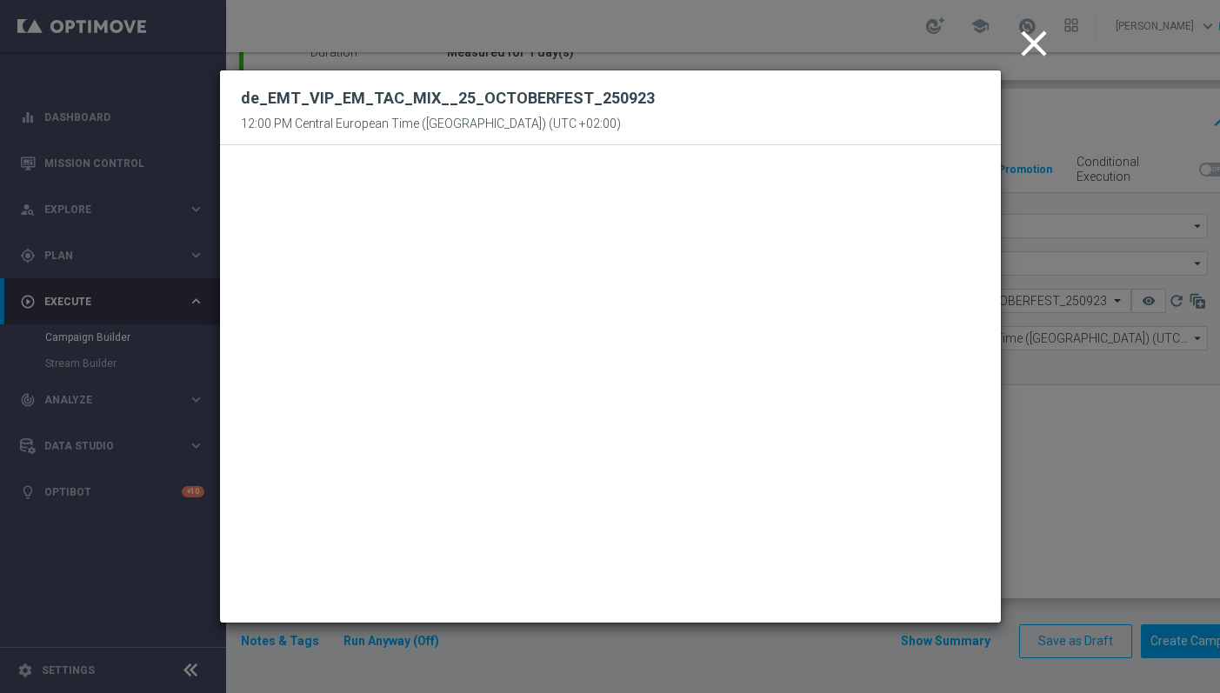
click at [1033, 50] on icon "close" at bounding box center [1033, 43] width 43 height 43
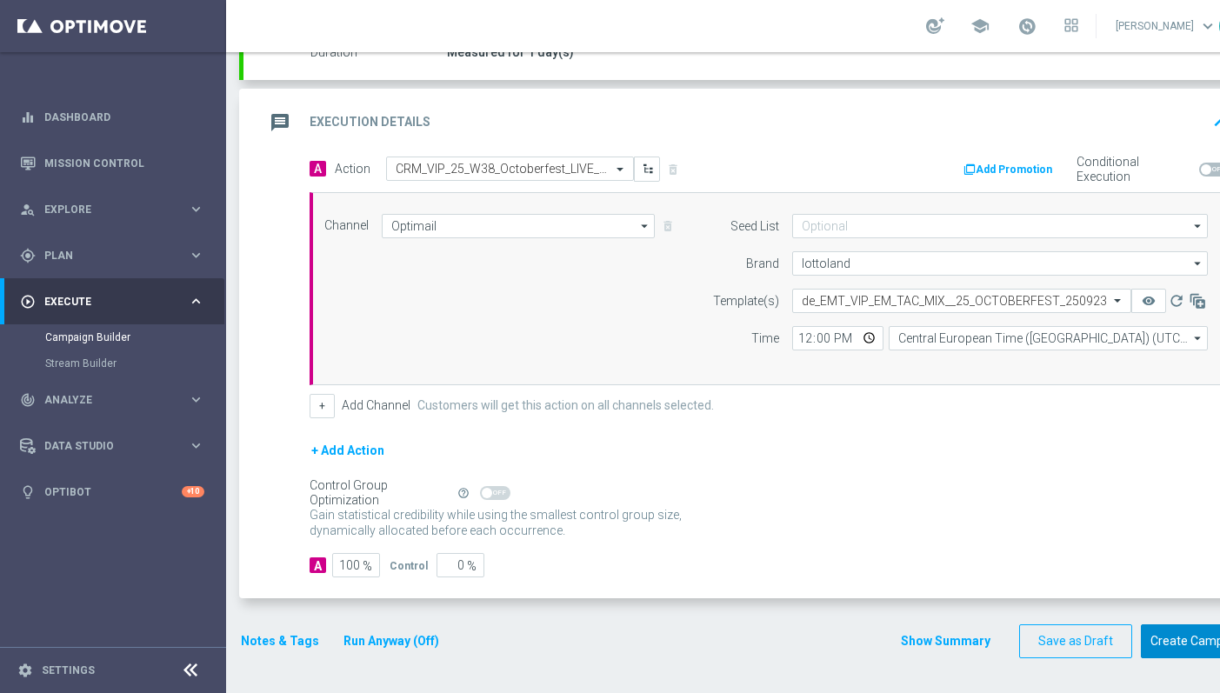
click at [1181, 646] on button "Create Campaign" at bounding box center [1199, 641] width 116 height 34
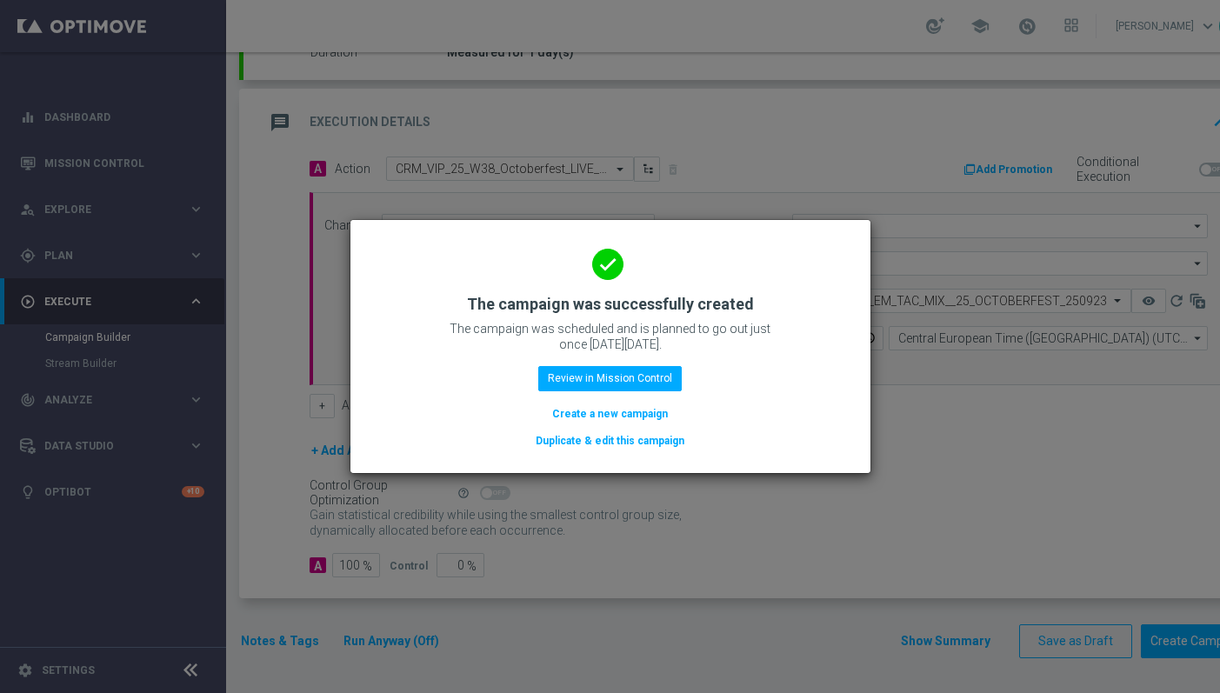
click at [609, 440] on button "Duplicate & edit this campaign" at bounding box center [610, 440] width 152 height 19
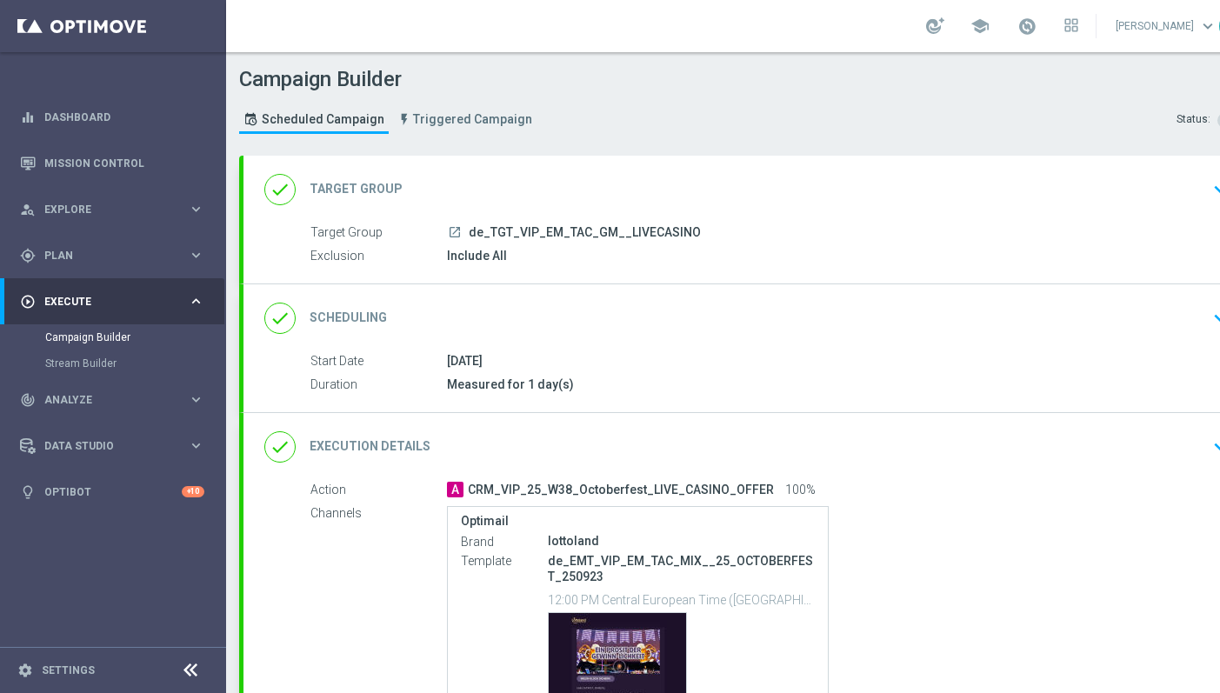
click at [538, 450] on div "done Execution Details keyboard_arrow_down" at bounding box center [749, 446] width 971 height 33
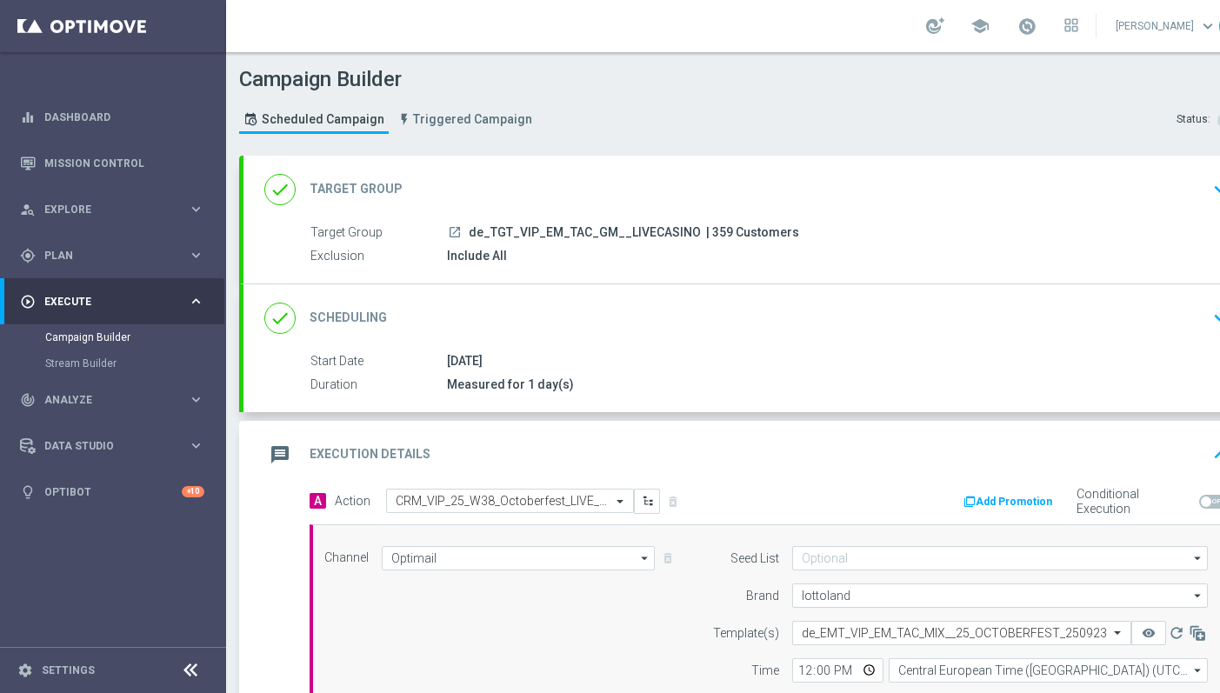
click at [509, 234] on span "de_TGT_VIP_EM_TAC_GM__LIVECASINO" at bounding box center [585, 233] width 232 height 16
click at [521, 189] on div "done Target Group keyboard_arrow_down" at bounding box center [749, 189] width 971 height 33
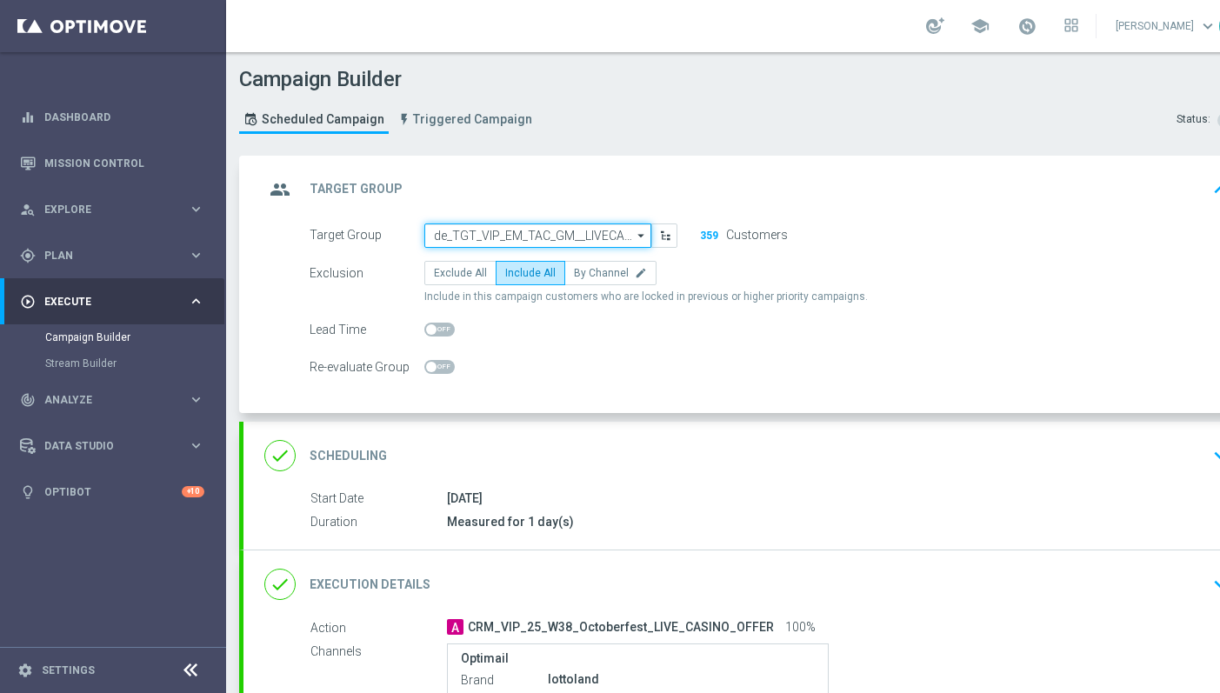
click at [529, 232] on input "de_TGT_VIP_EM_TAC_GM__LIVECASINO" at bounding box center [537, 235] width 227 height 24
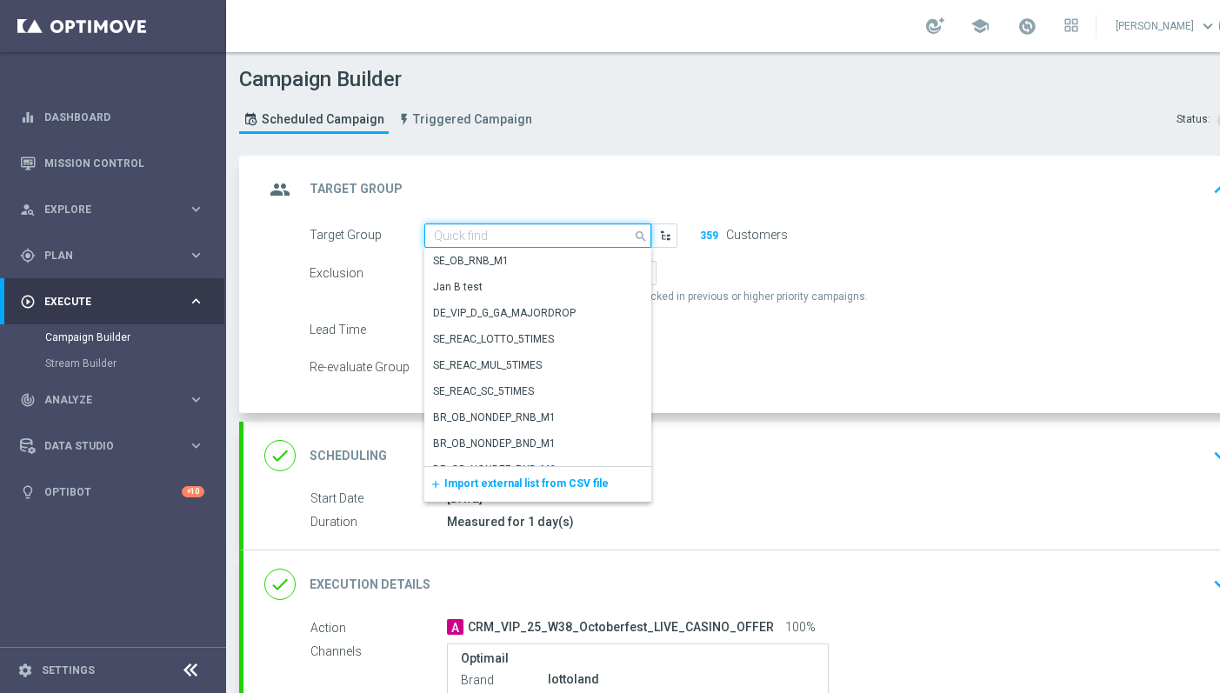
paste input "de_AT_TGT_VIP_EM_TAC_GM__LIVECASINO"
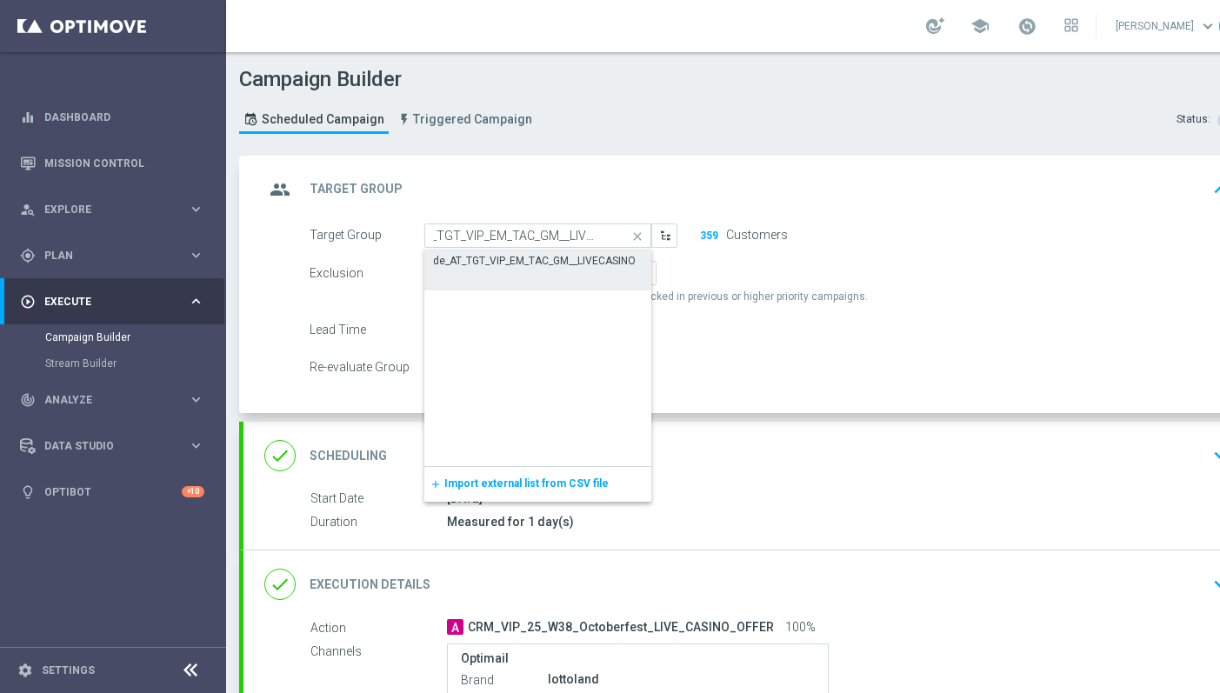
click at [530, 260] on div "de_AT_TGT_VIP_EM_TAC_GM__LIVECASINO" at bounding box center [534, 261] width 203 height 16
type input "de_AT_TGT_VIP_EM_TAC_GM__LIVECASINO"
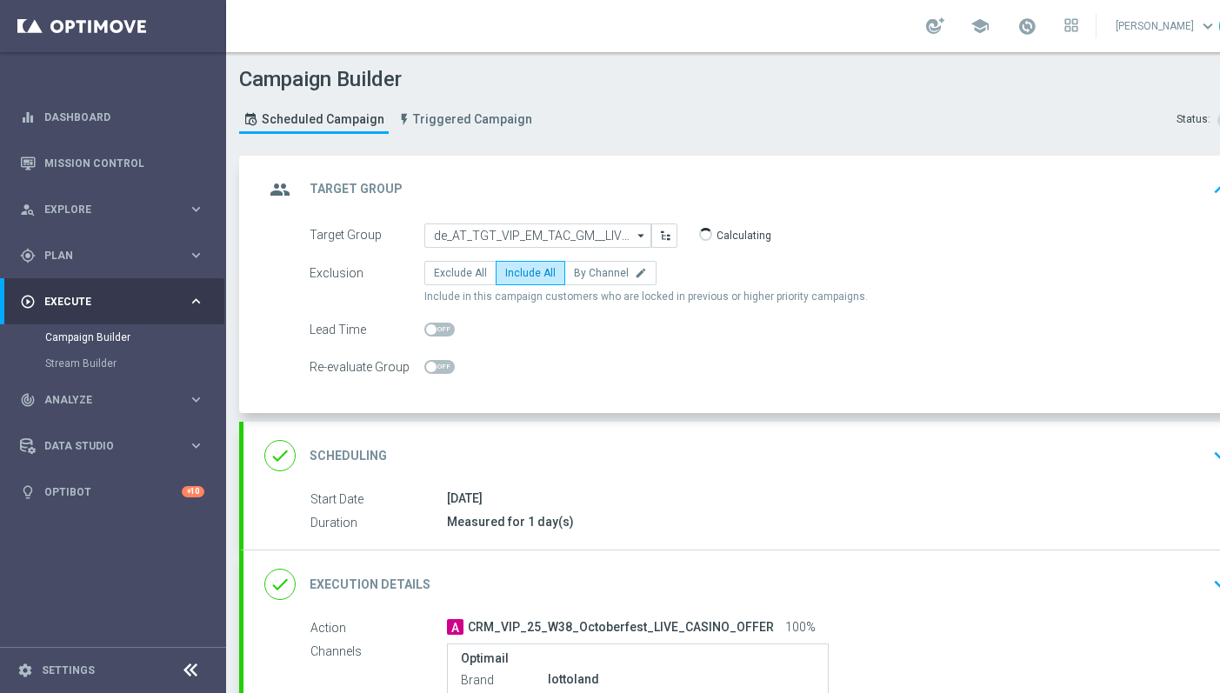
click at [690, 549] on div "Start Date 05 Oct 2025 Duration Measured for 1 day(s) Start Date 05 Oct 2025 to…" at bounding box center [749, 519] width 1013 height 60
click at [834, 563] on div "done Execution Details keyboard_arrow_down" at bounding box center [749, 584] width 1013 height 68
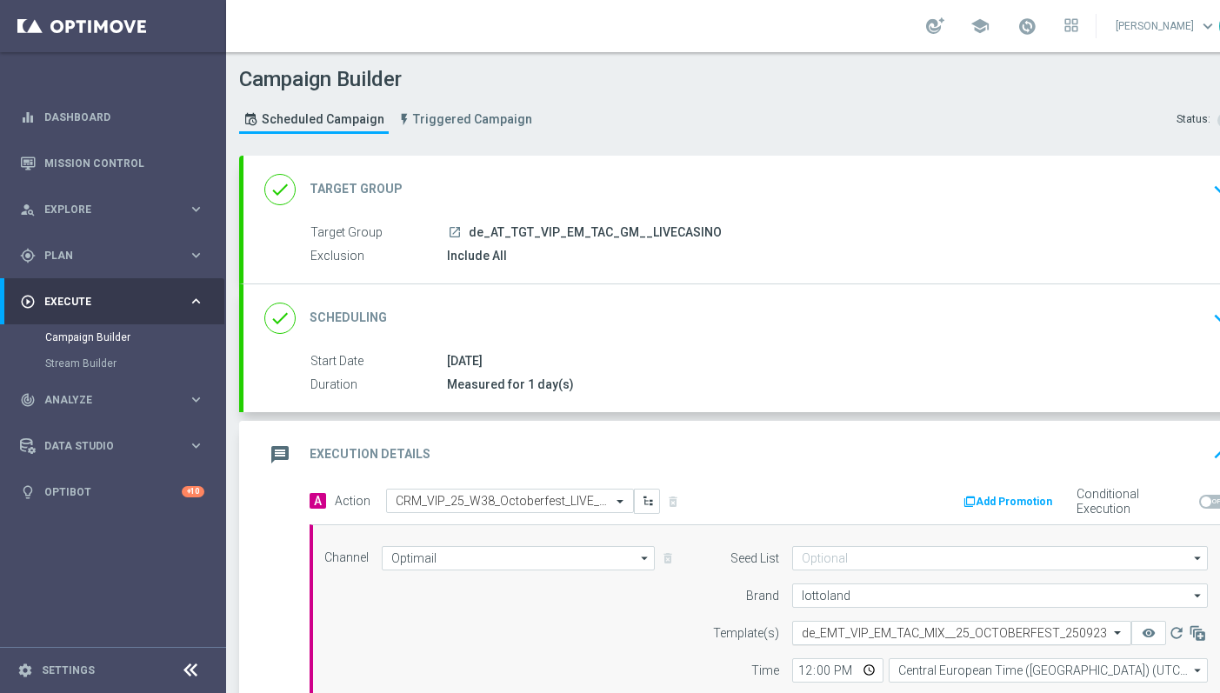
click at [903, 642] on div "Select template de_EMT_VIP_EM_TAC_MIX__25_OCTOBERFEST_250923" at bounding box center [961, 633] width 339 height 24
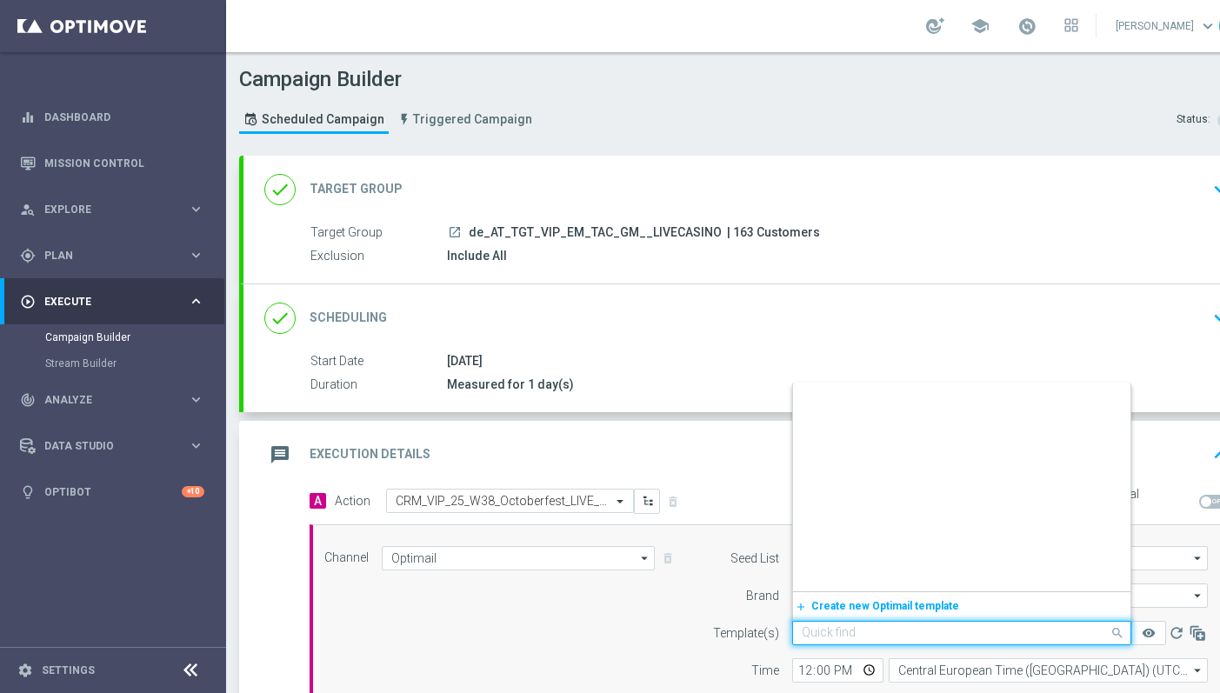
scroll to position [70088, 0]
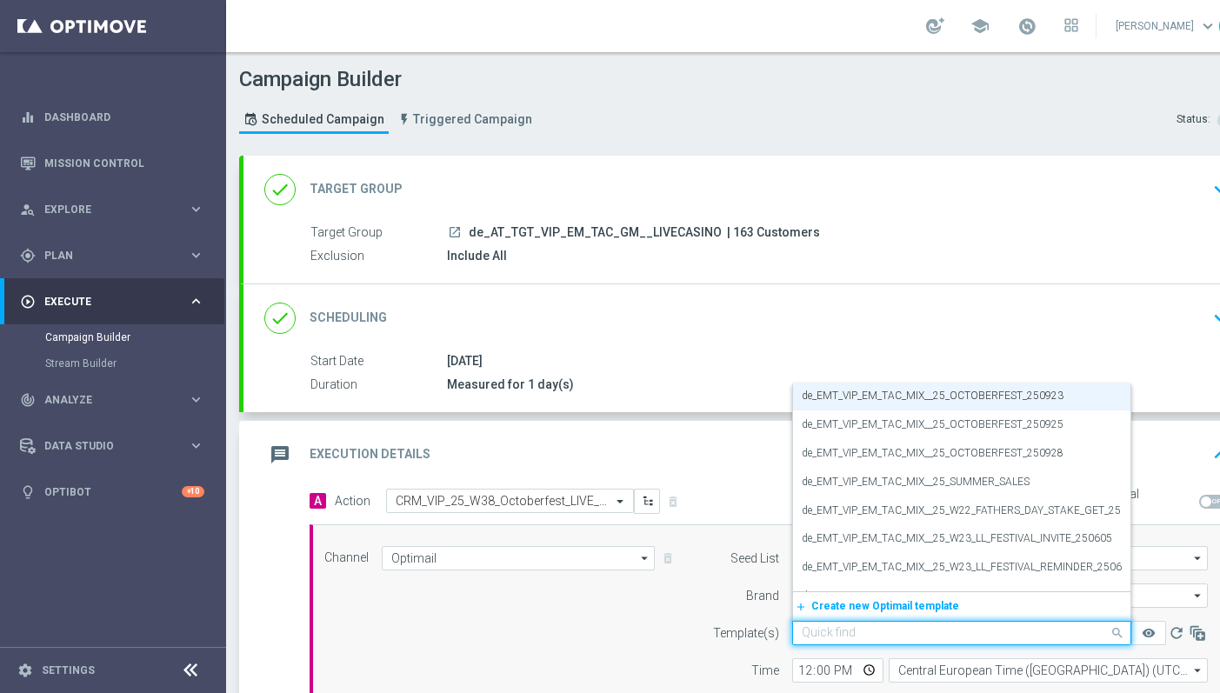
paste input "de_AT_EMT_VIP_EM_TAC_MIX__25_OCTOBERFEST_250923"
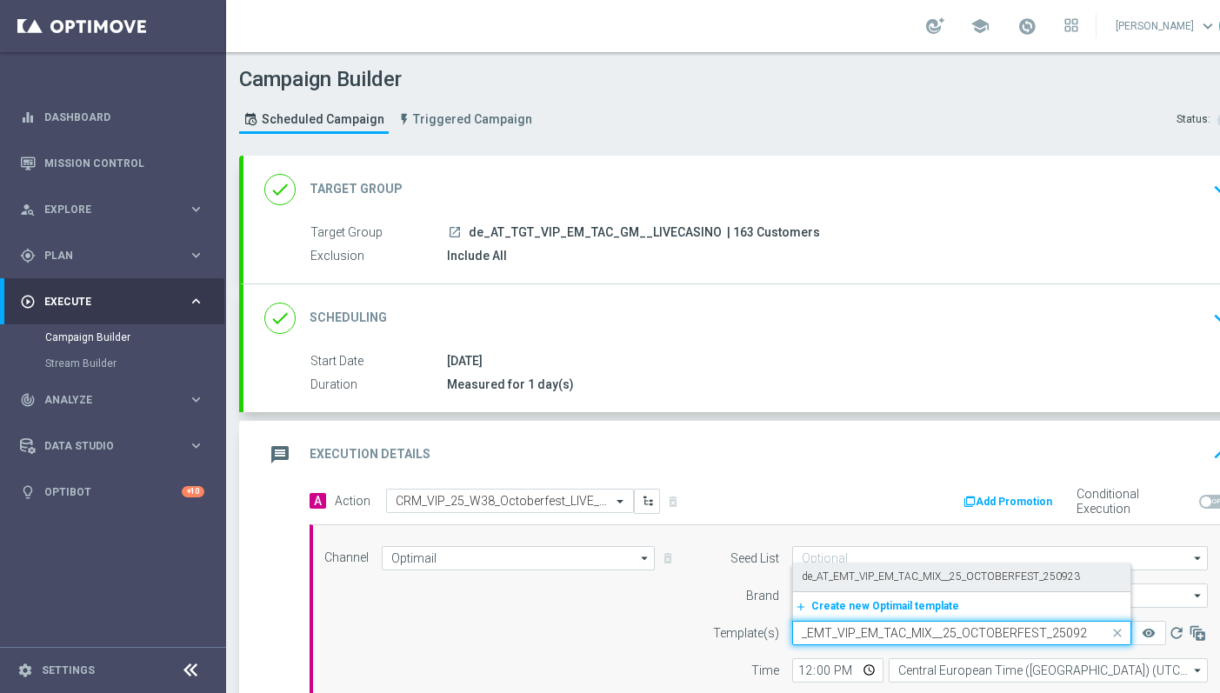
click at [864, 571] on label "de_AT_EMT_VIP_EM_TAC_MIX__25_OCTOBERFEST_250923" at bounding box center [941, 576] width 278 height 15
type input "de_AT_EMT_VIP_EM_TAC_MIX__25_OCTOBERFEST_250923"
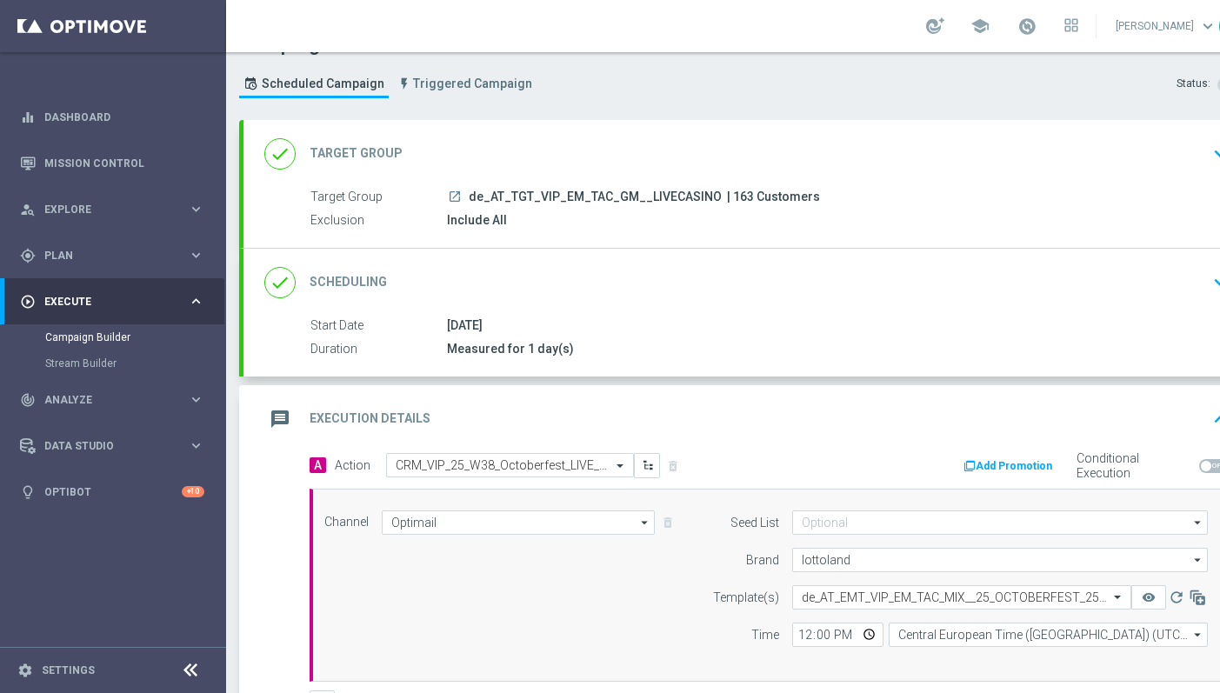
scroll to position [46, 0]
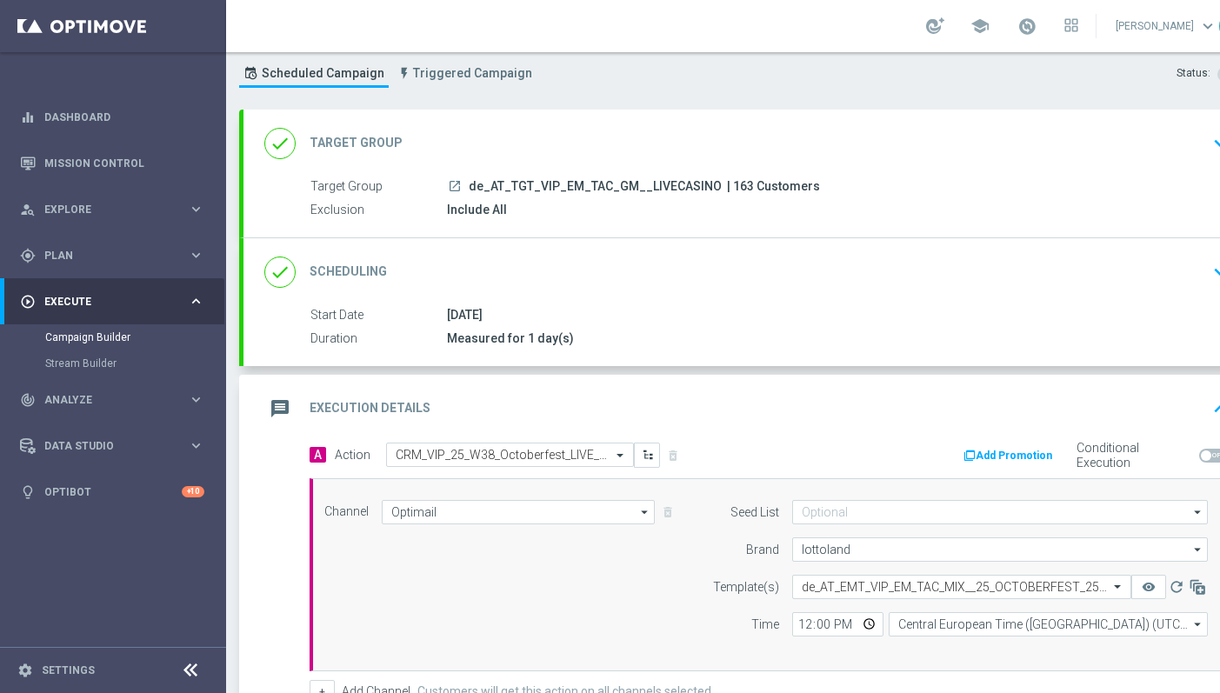
click at [735, 184] on span "| 163 Customers" at bounding box center [773, 187] width 93 height 16
copy span "163"
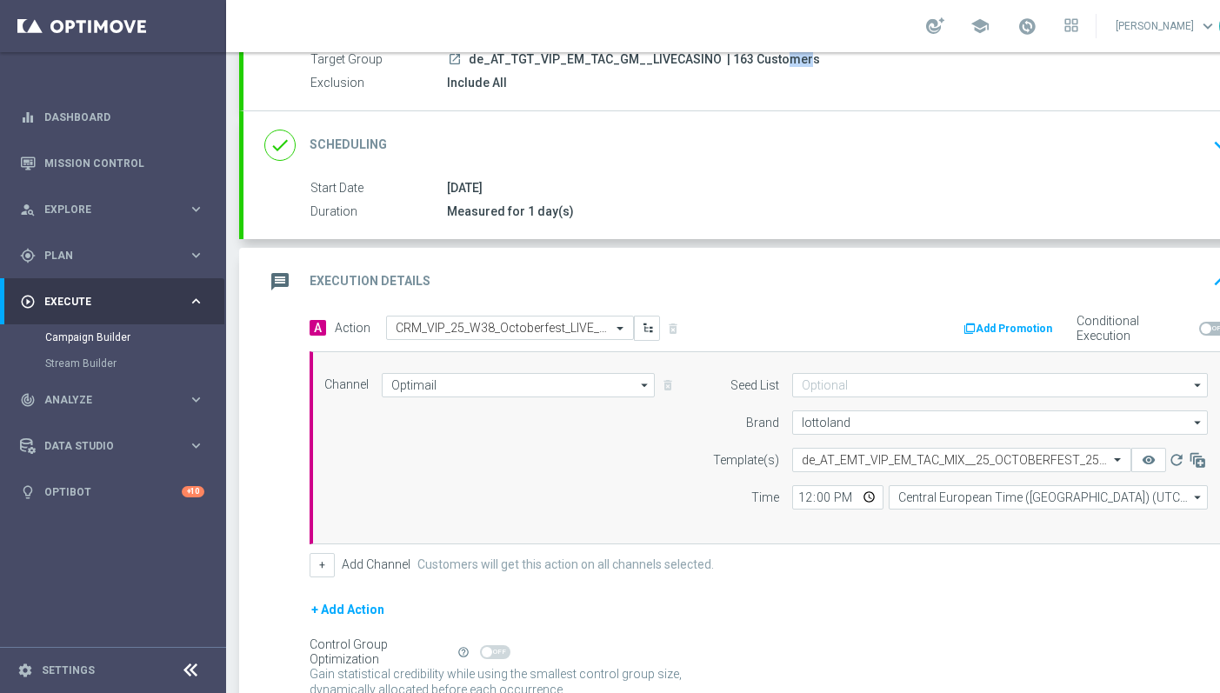
scroll to position [332, 0]
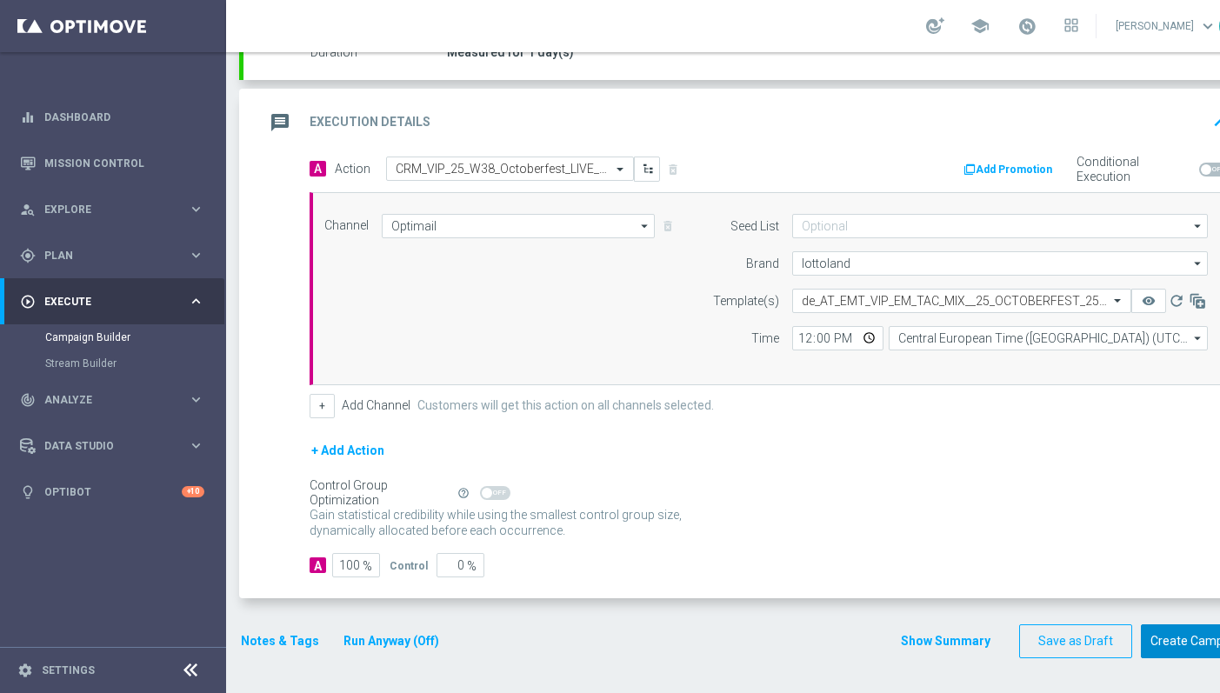
click at [1174, 648] on button "Create Campaign" at bounding box center [1199, 641] width 116 height 34
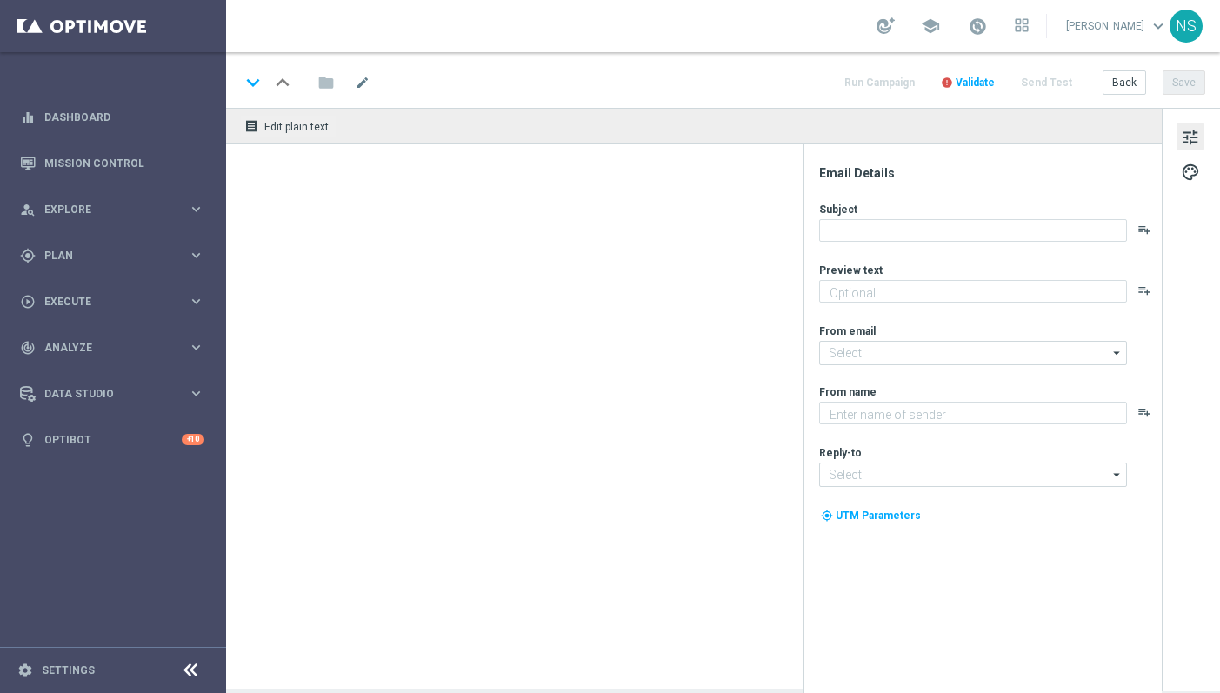
type textarea "Dein VIP-Oktoberfest Live Casino-Special"
type textarea "Millionaires' Club"
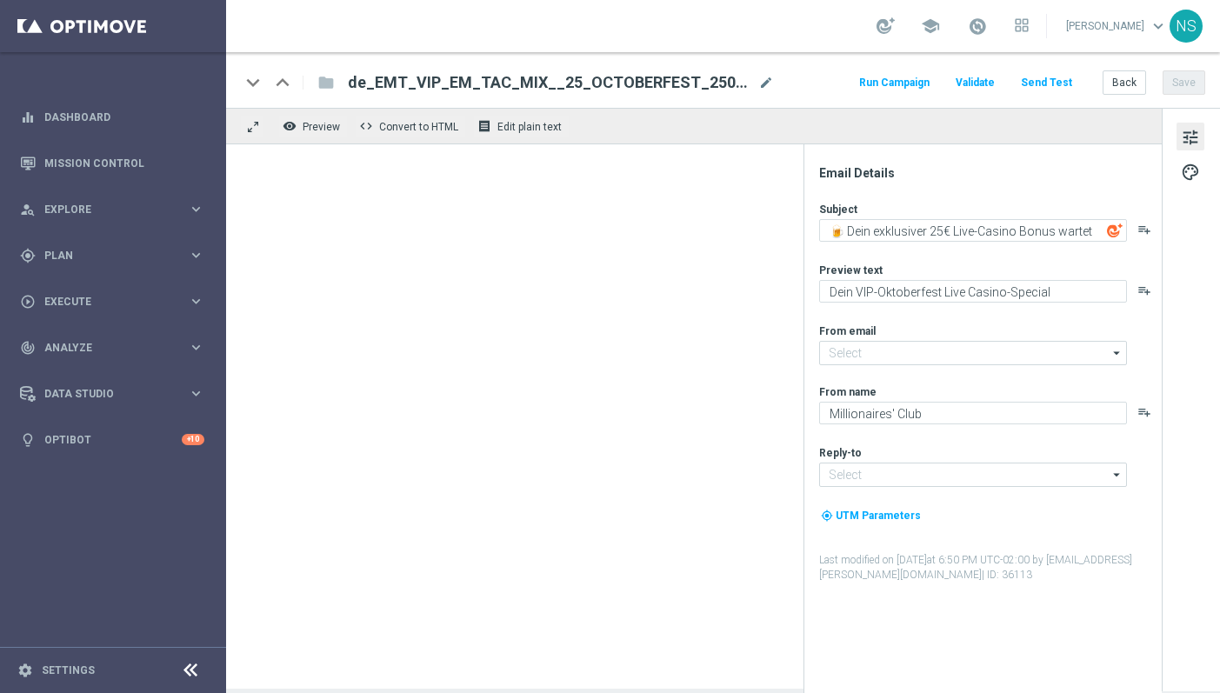
type input "mail@crm.lottoland.com"
type input "vip@lottoland.com"
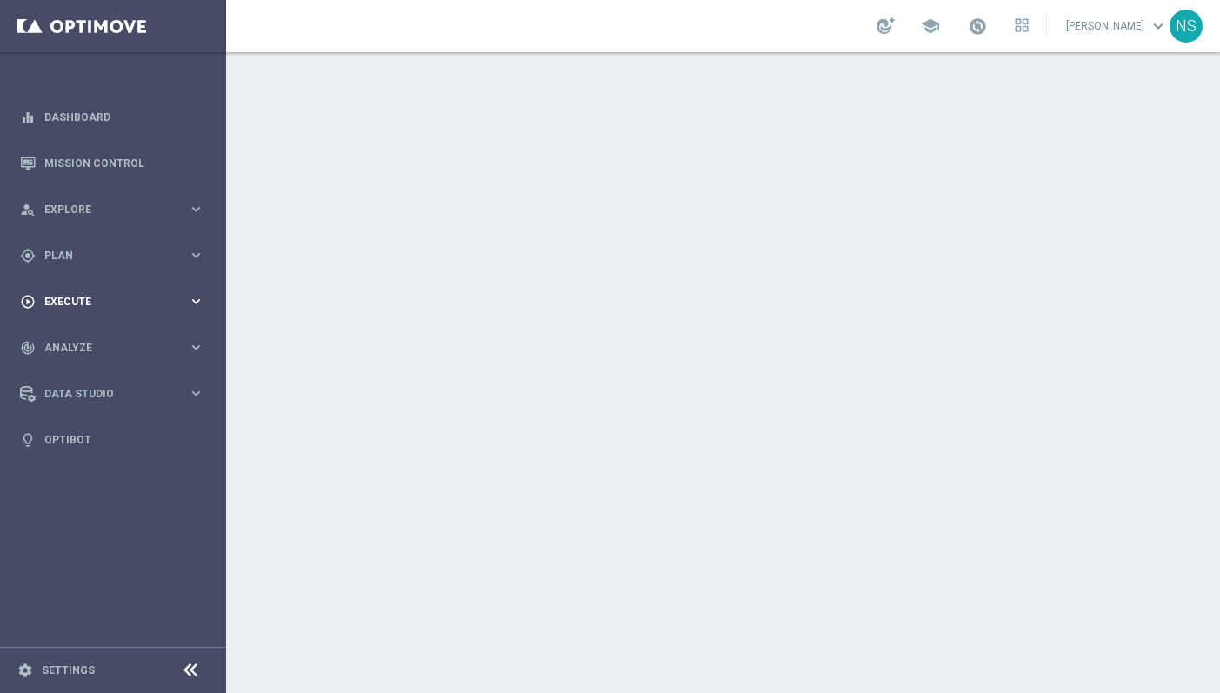
click at [79, 311] on div "play_circle_outline Execute keyboard_arrow_right" at bounding box center [112, 301] width 224 height 46
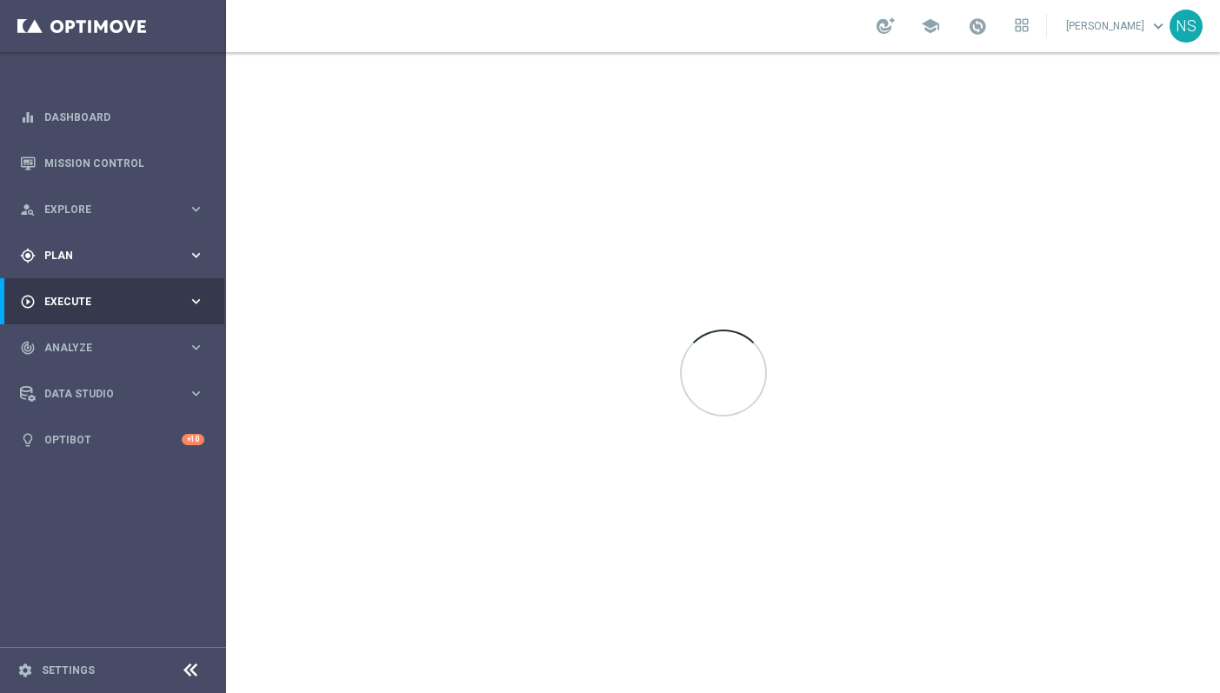
click at [97, 244] on div "gps_fixed Plan keyboard_arrow_right" at bounding box center [112, 255] width 224 height 46
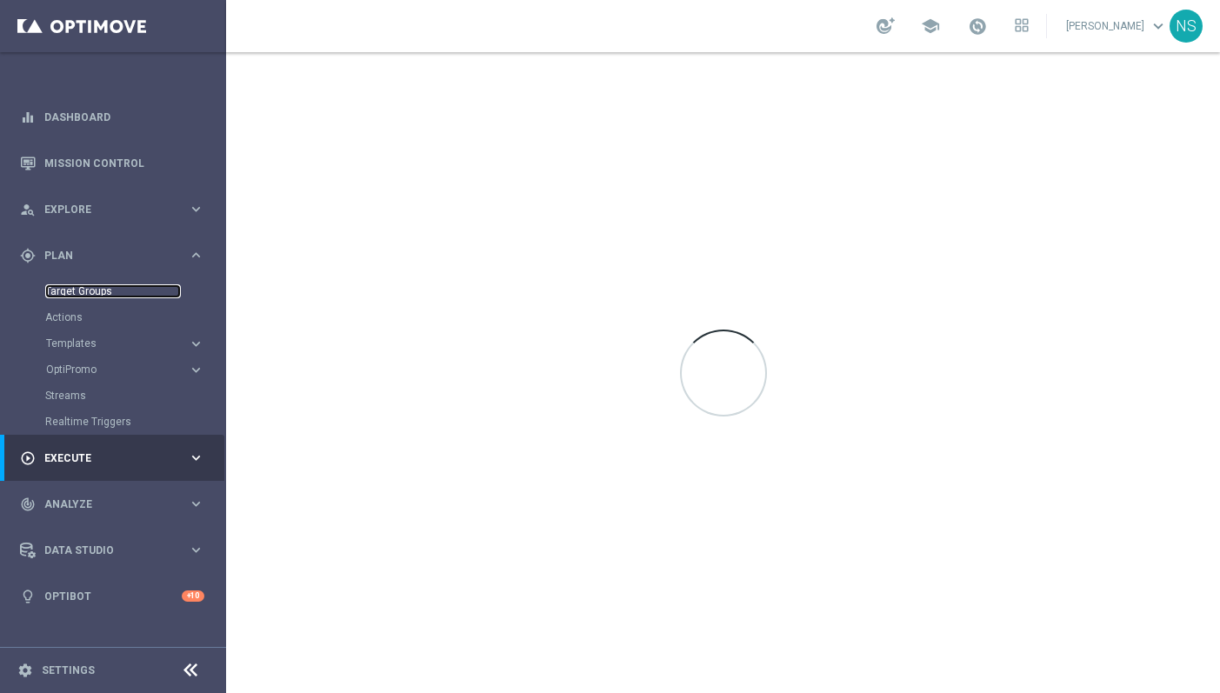
click at [97, 287] on link "Target Groups" at bounding box center [113, 291] width 136 height 14
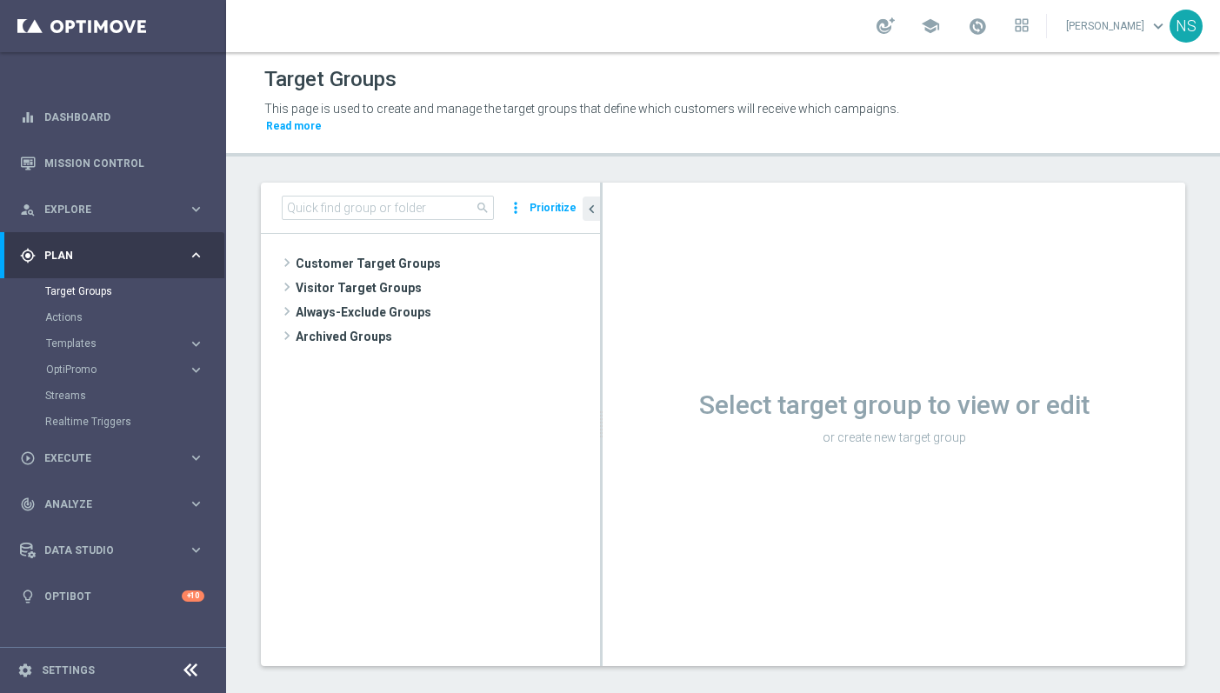
click at [418, 183] on div "search more_vert Prioritize" at bounding box center [430, 208] width 339 height 51
click at [418, 196] on input at bounding box center [388, 208] width 212 height 24
paste input "de_AT_TGT_VIP_EM_TAC_GM__LIVECASINO"
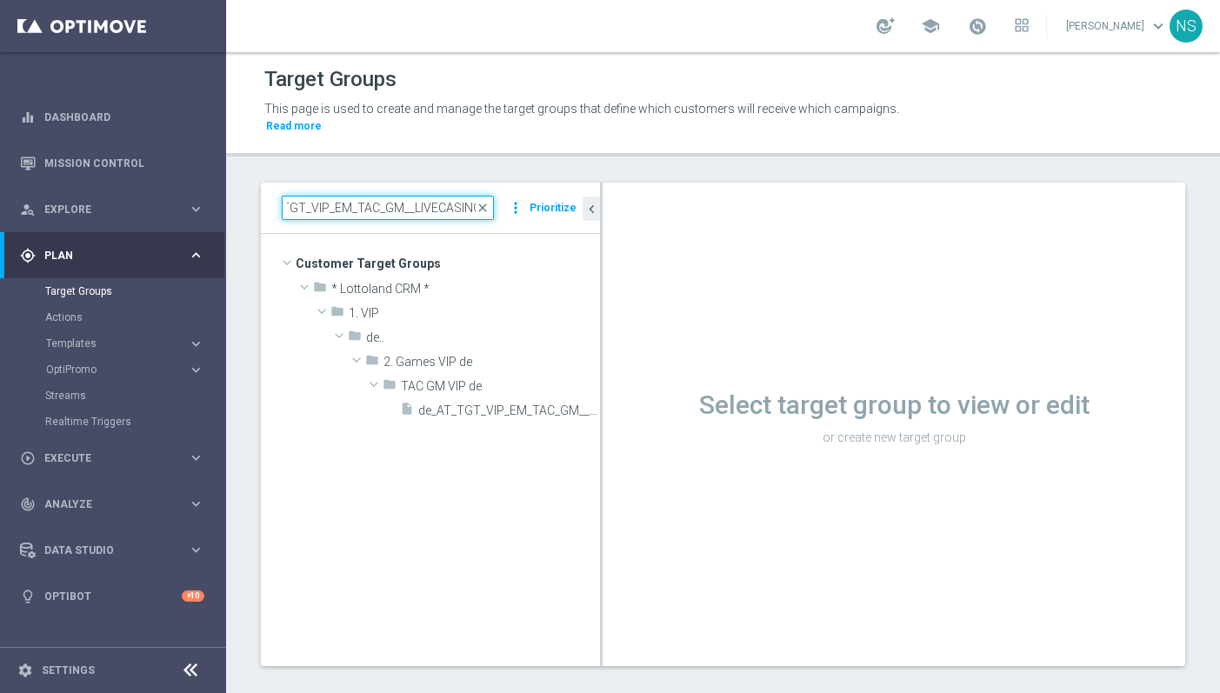
type input "de_AT_TGT_VIP_EM_TAC_GM__LIVECASINO"
click at [496, 409] on tree-viewport "Customer Target Groups library_add create_new_folder folder" at bounding box center [430, 449] width 339 height 431
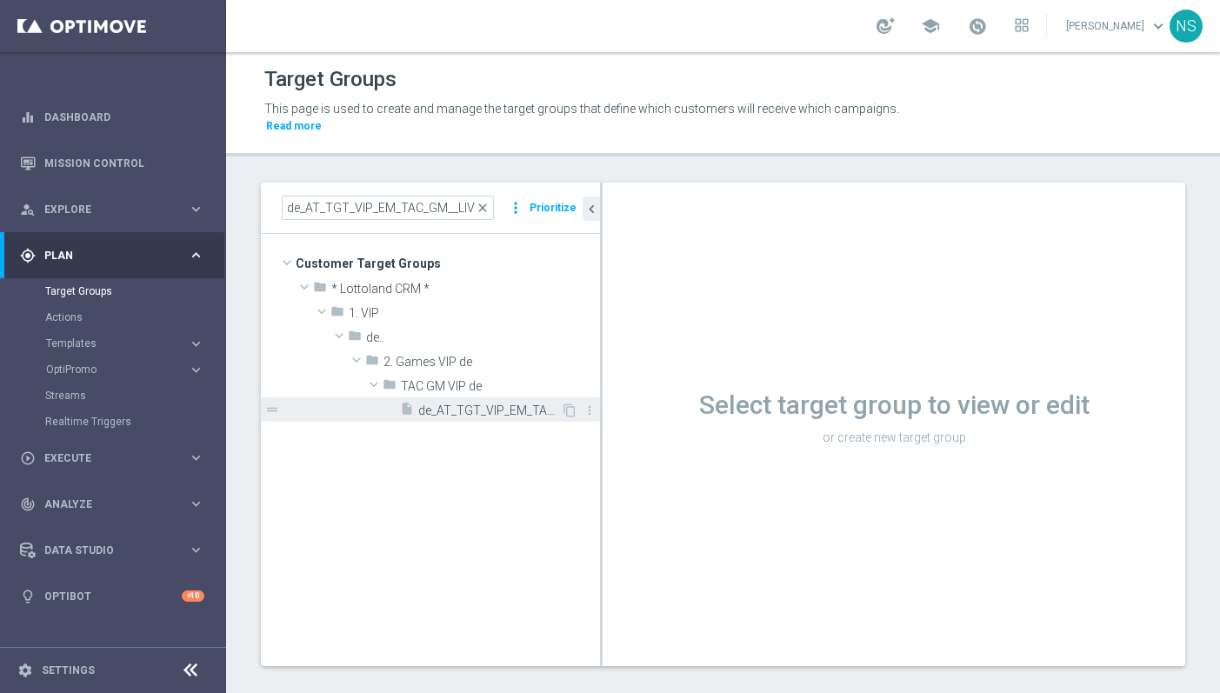
click at [496, 403] on span "de_AT_TGT_VIP_EM_TAC_GM__LIVECASINO" at bounding box center [489, 410] width 143 height 15
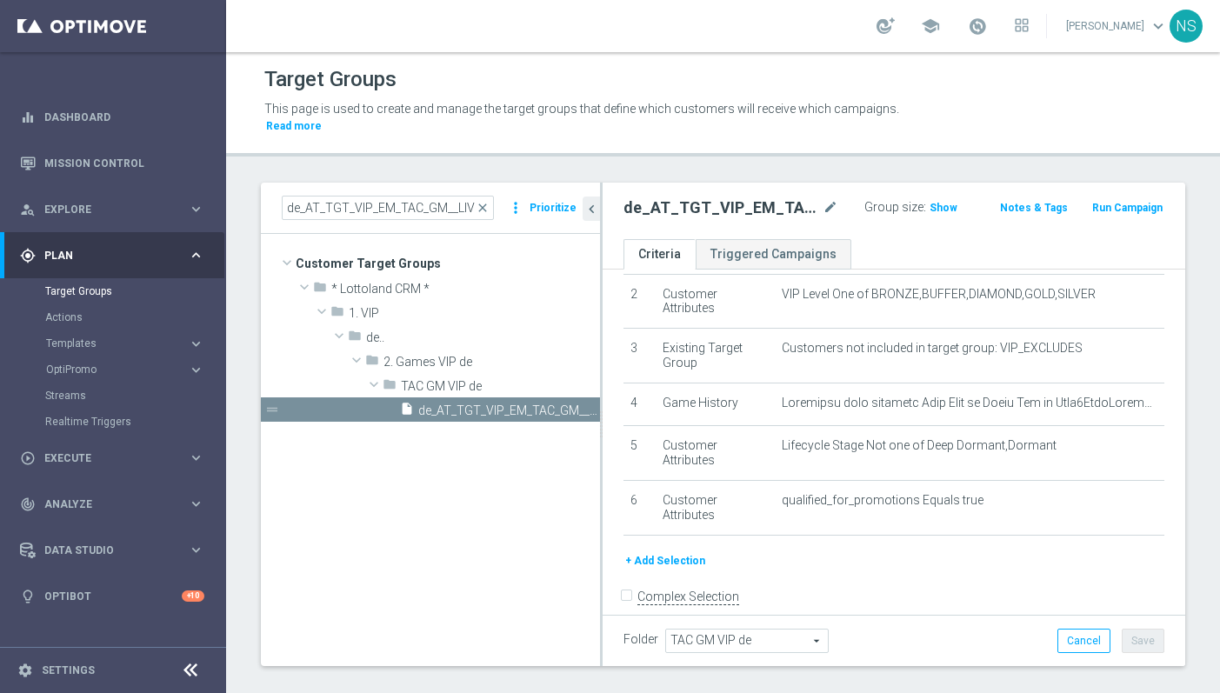
scroll to position [130, 0]
